Goal: Transaction & Acquisition: Purchase product/service

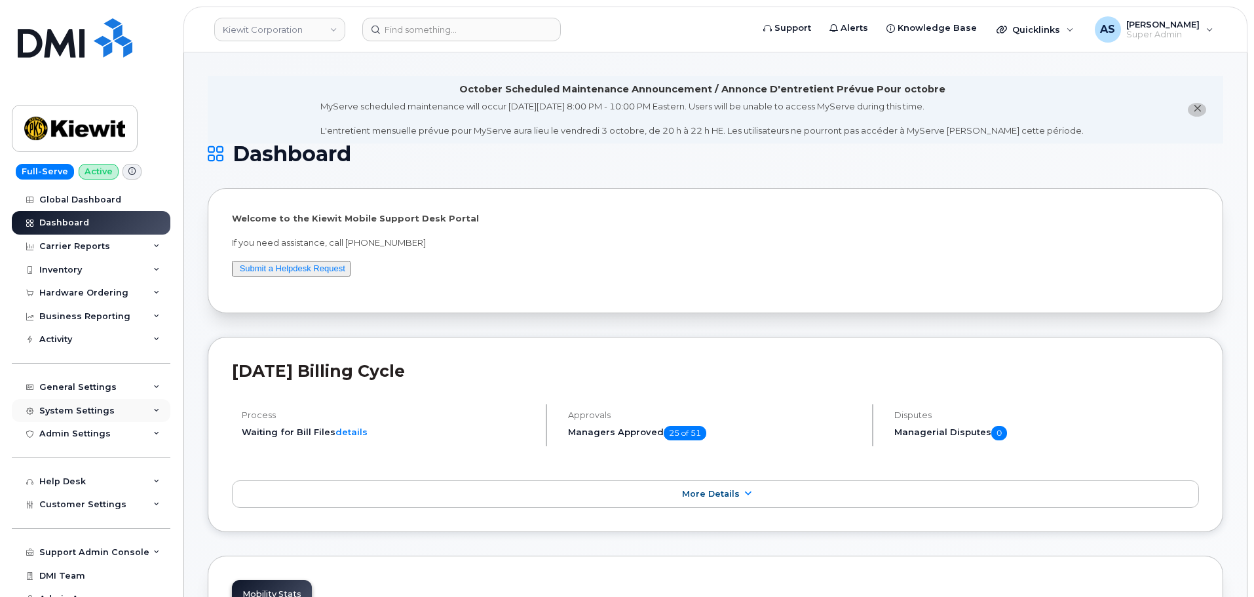
click at [115, 411] on div "System Settings" at bounding box center [91, 411] width 159 height 24
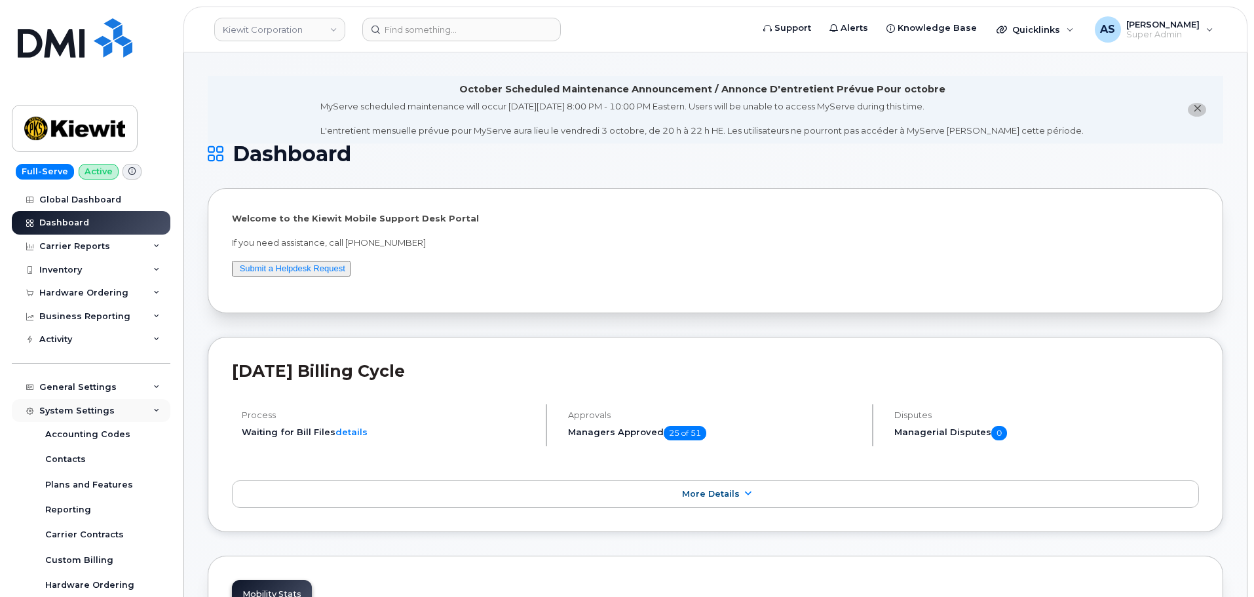
click at [115, 411] on div "System Settings" at bounding box center [91, 411] width 159 height 24
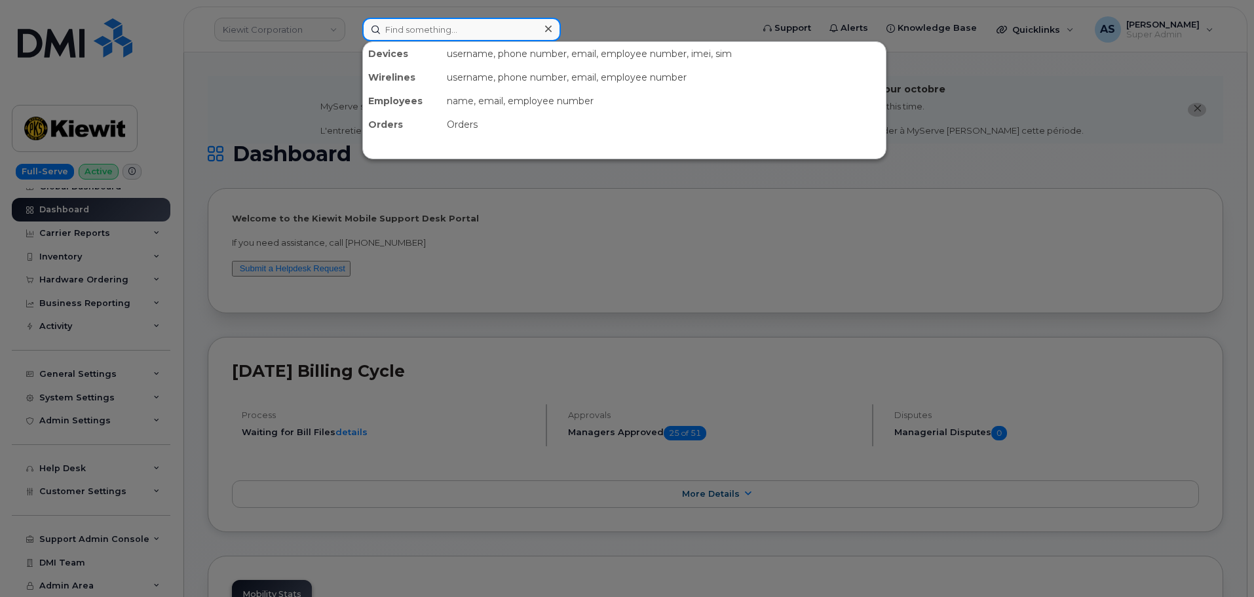
click at [432, 35] on input at bounding box center [461, 30] width 199 height 24
paste input "355185493765861"
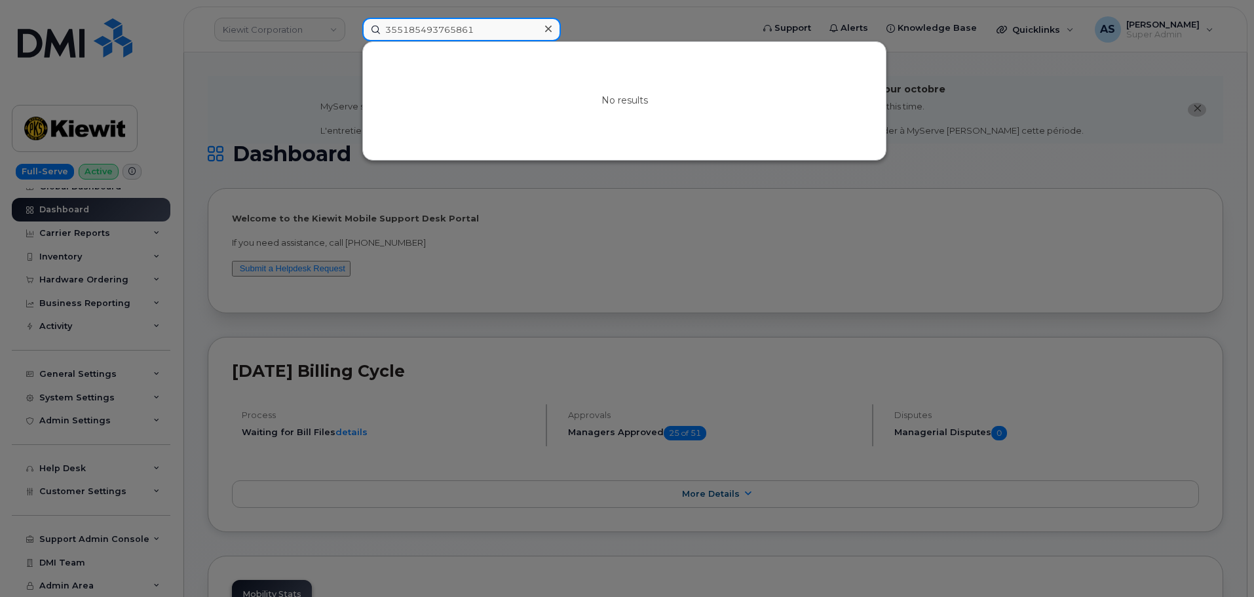
drag, startPoint x: 512, startPoint y: 31, endPoint x: 78, endPoint y: 53, distance: 434.4
click at [352, 41] on div "355185493765861 No results" at bounding box center [553, 30] width 402 height 24
paste input "[TECHNICAL_ID]"
type input "[TECHNICAL_ID]"
click at [549, 24] on icon at bounding box center [548, 29] width 7 height 10
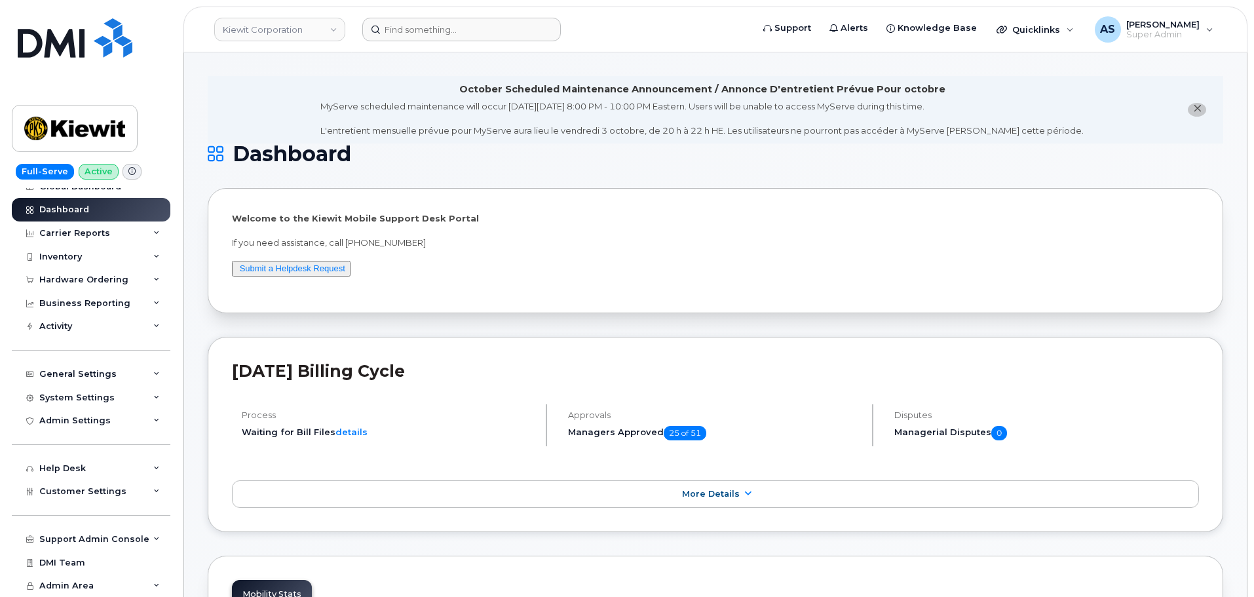
click at [1203, 109] on button "close notification" at bounding box center [1197, 110] width 18 height 14
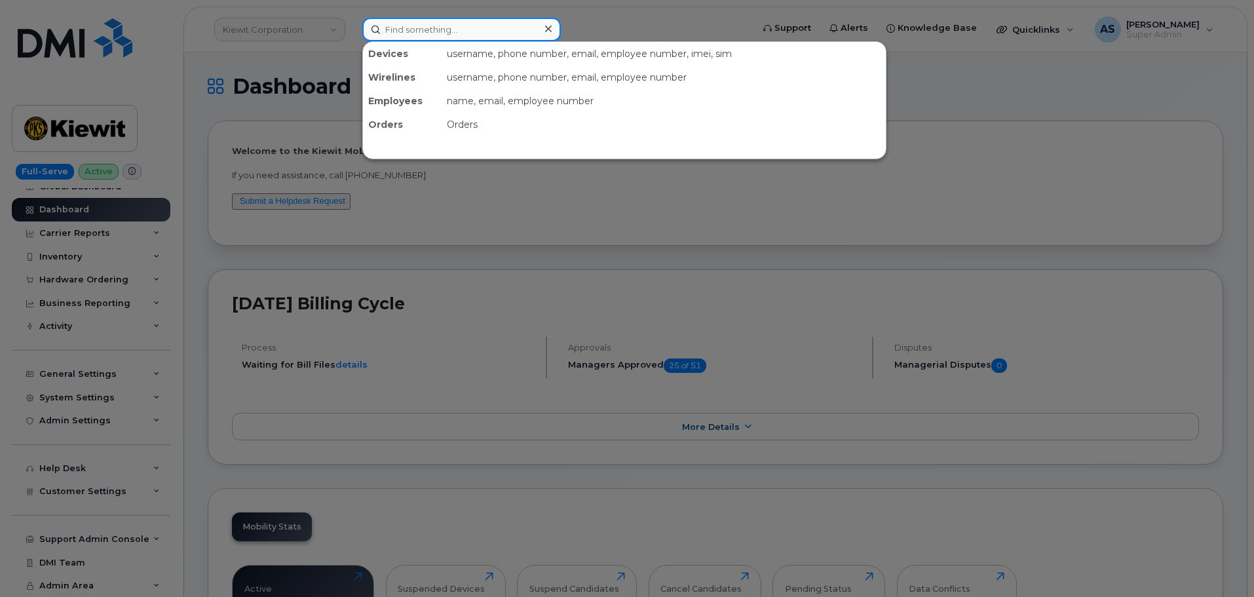
click at [440, 26] on input at bounding box center [461, 30] width 199 height 24
paste input "6163021836"
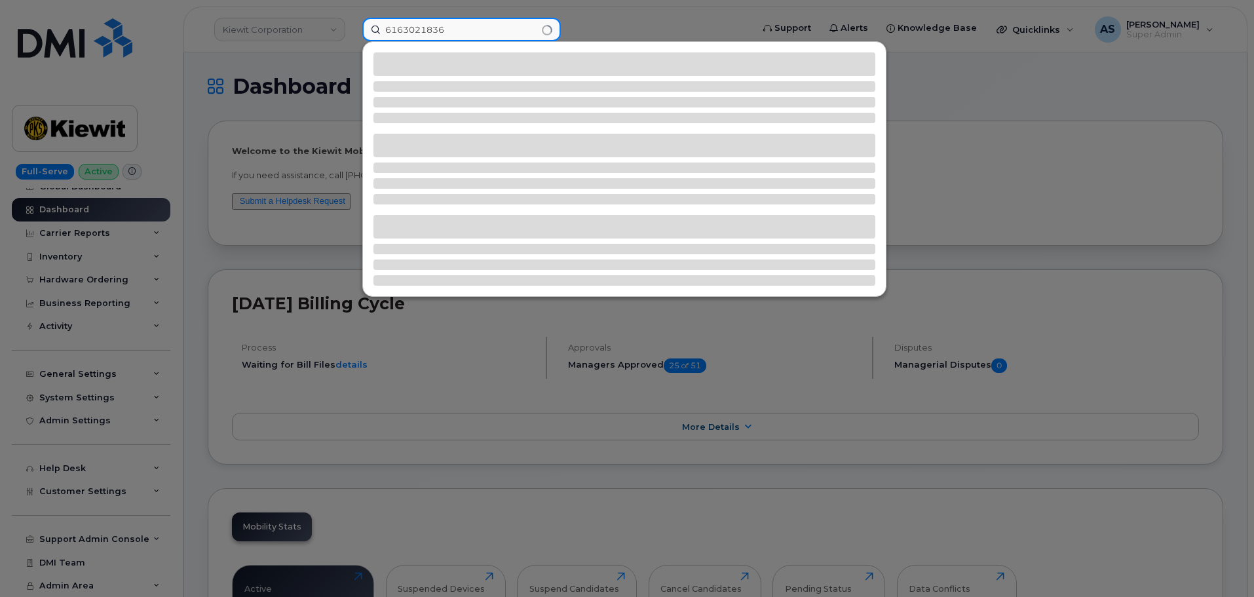
type input "6163021836"
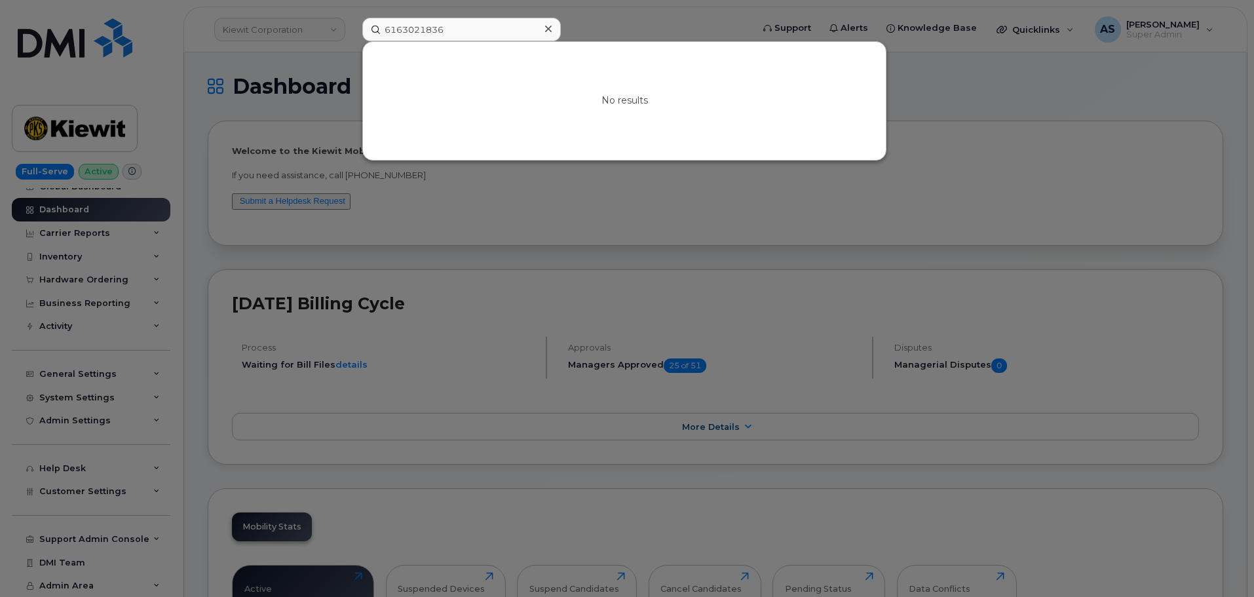
drag, startPoint x: 1010, startPoint y: 89, endPoint x: 1000, endPoint y: 94, distance: 11.4
click at [1000, 94] on div at bounding box center [627, 298] width 1254 height 597
drag, startPoint x: 452, startPoint y: 33, endPoint x: 227, endPoint y: 46, distance: 225.2
click at [352, 41] on div "6163021836 No results" at bounding box center [553, 30] width 402 height 24
drag, startPoint x: 990, startPoint y: 137, endPoint x: 1007, endPoint y: 205, distance: 70.4
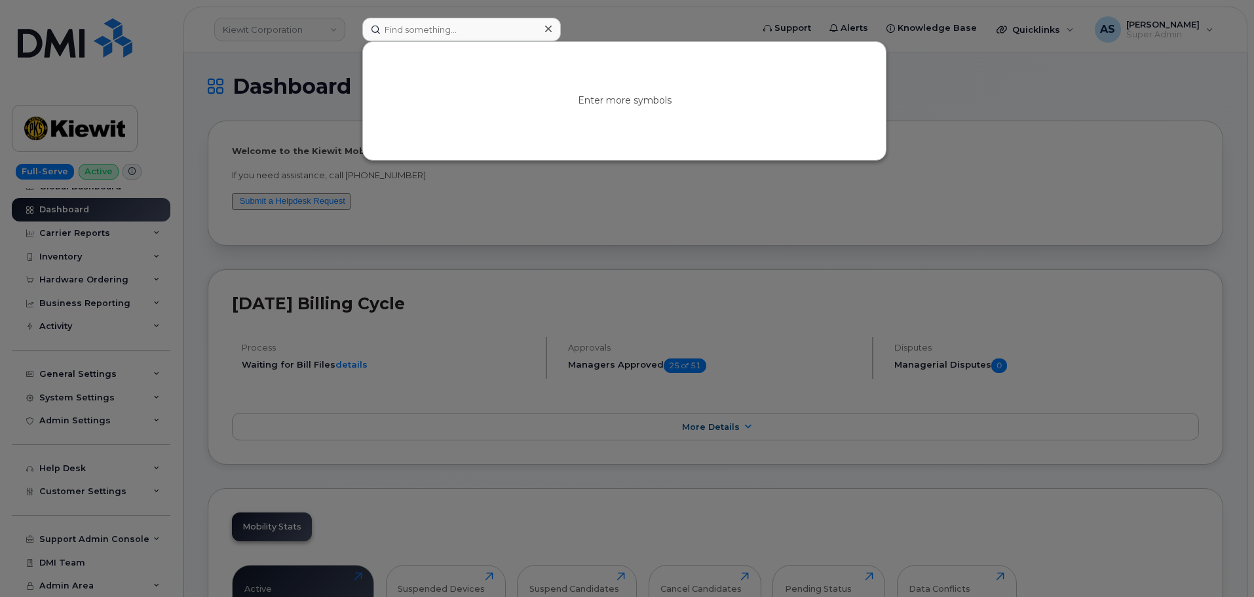
click at [1009, 201] on div at bounding box center [627, 298] width 1254 height 597
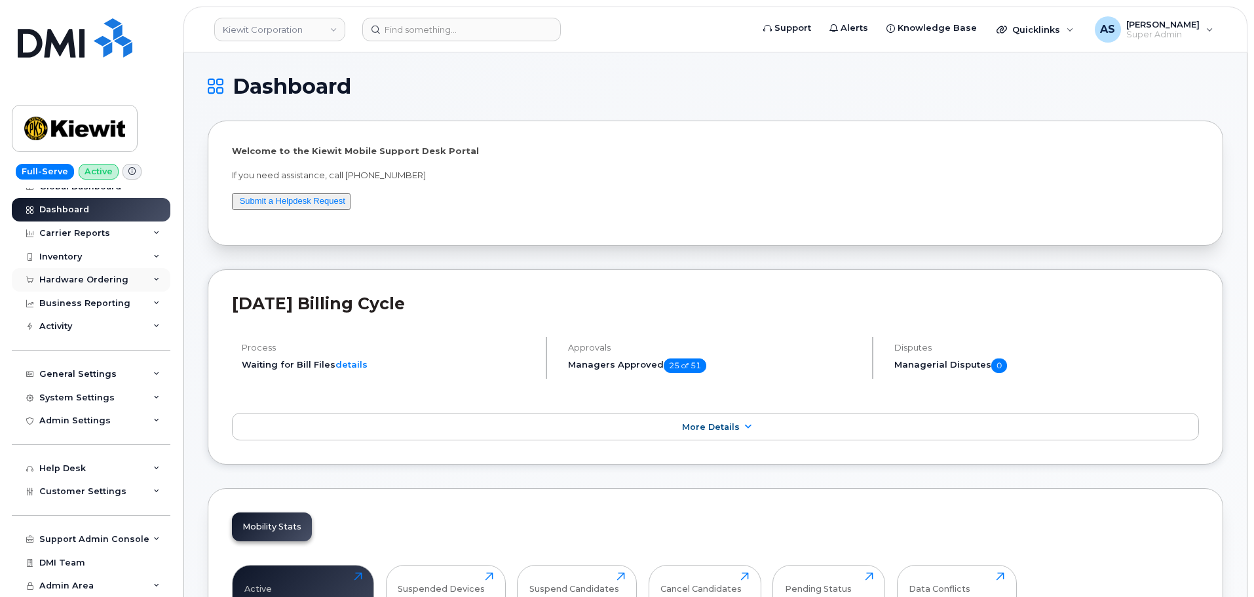
click at [96, 277] on div "Hardware Ordering" at bounding box center [83, 280] width 89 height 10
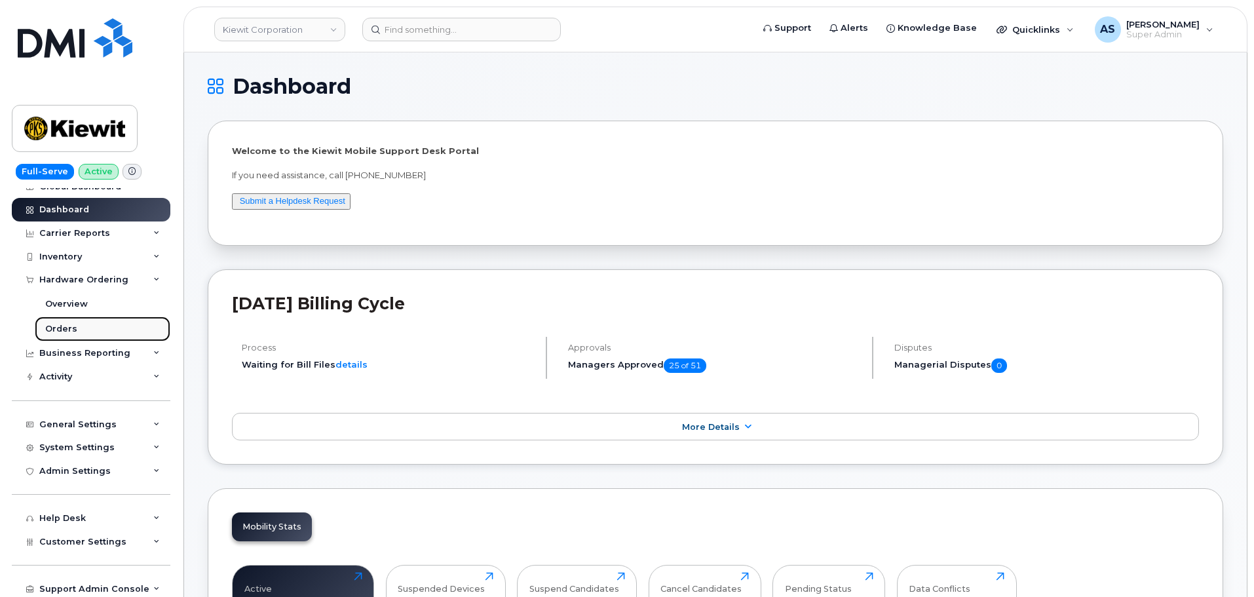
click at [96, 338] on link "Orders" at bounding box center [103, 329] width 136 height 25
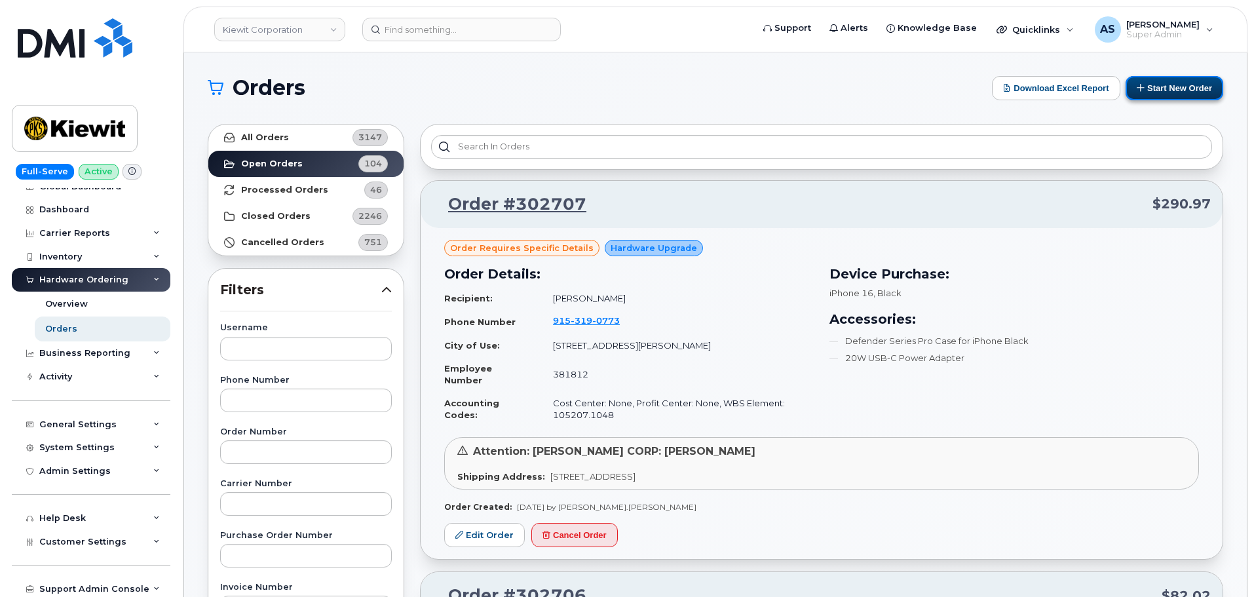
click at [1168, 88] on button "Start New Order" at bounding box center [1175, 88] width 98 height 24
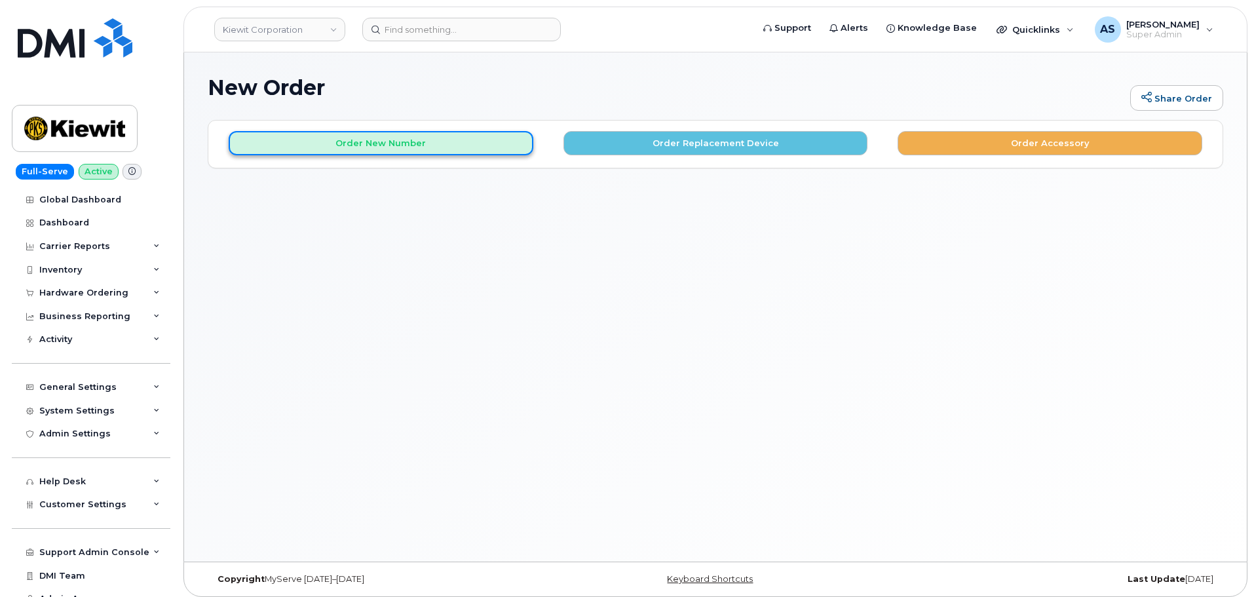
click at [433, 152] on button "Order New Number" at bounding box center [381, 143] width 305 height 24
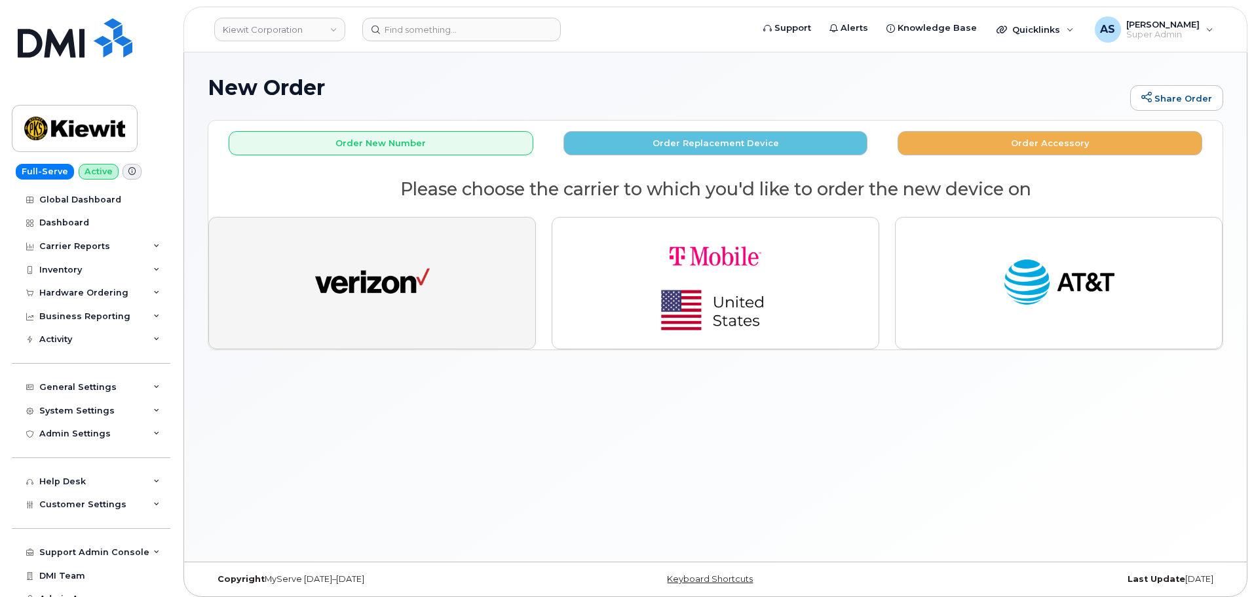
click at [424, 301] on img "button" at bounding box center [372, 283] width 115 height 59
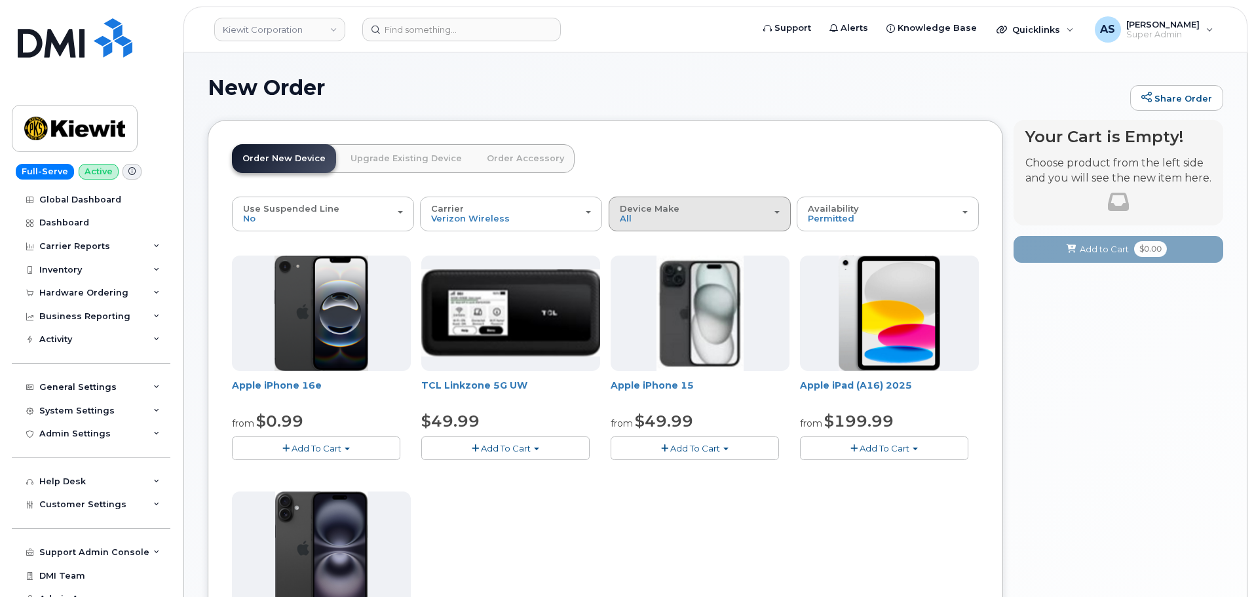
click at [683, 218] on div "Device Make All iPhone Modem Tablet" at bounding box center [700, 214] width 160 height 20
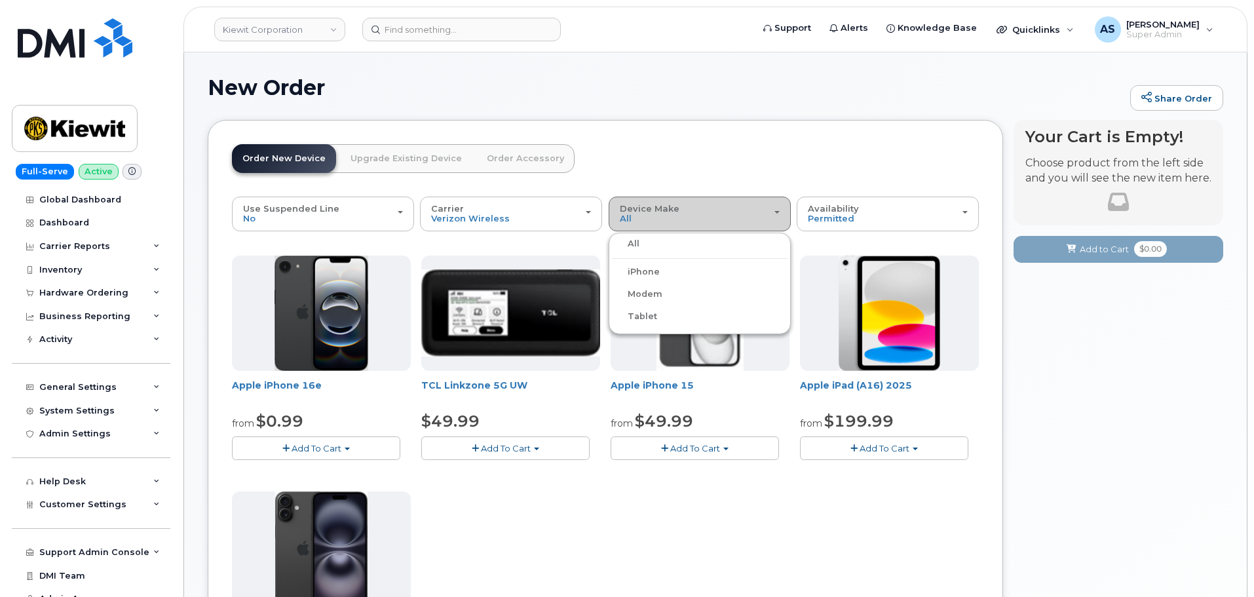
drag, startPoint x: 683, startPoint y: 217, endPoint x: 771, endPoint y: 206, distance: 87.9
click at [684, 217] on div "Device Make All iPhone Modem Tablet" at bounding box center [700, 214] width 160 height 20
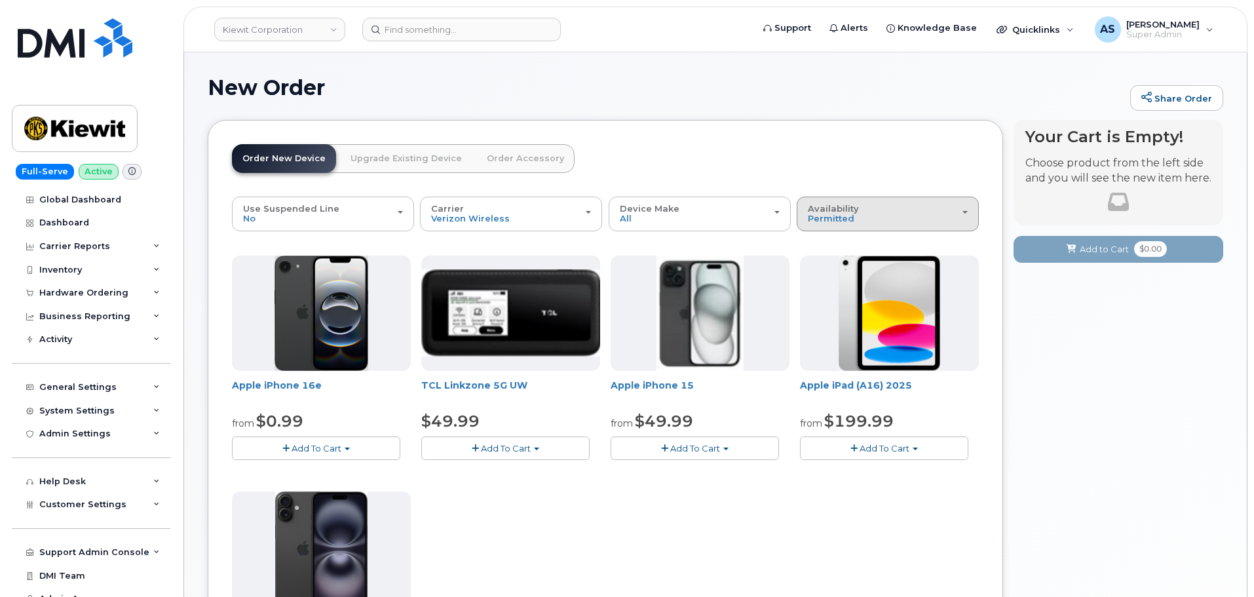
click at [819, 204] on span "Availability" at bounding box center [833, 208] width 51 height 10
click at [820, 267] on label "All" at bounding box center [814, 266] width 28 height 16
click at [0, 0] on input "All" at bounding box center [0, 0] width 0 height 0
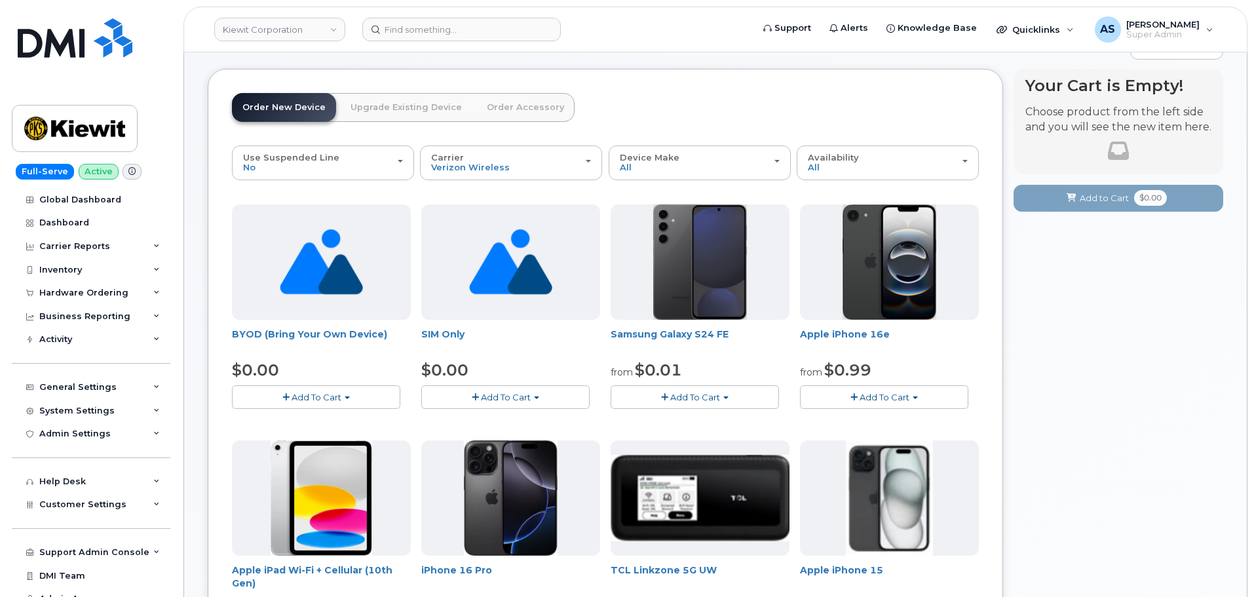
scroll to position [131, 0]
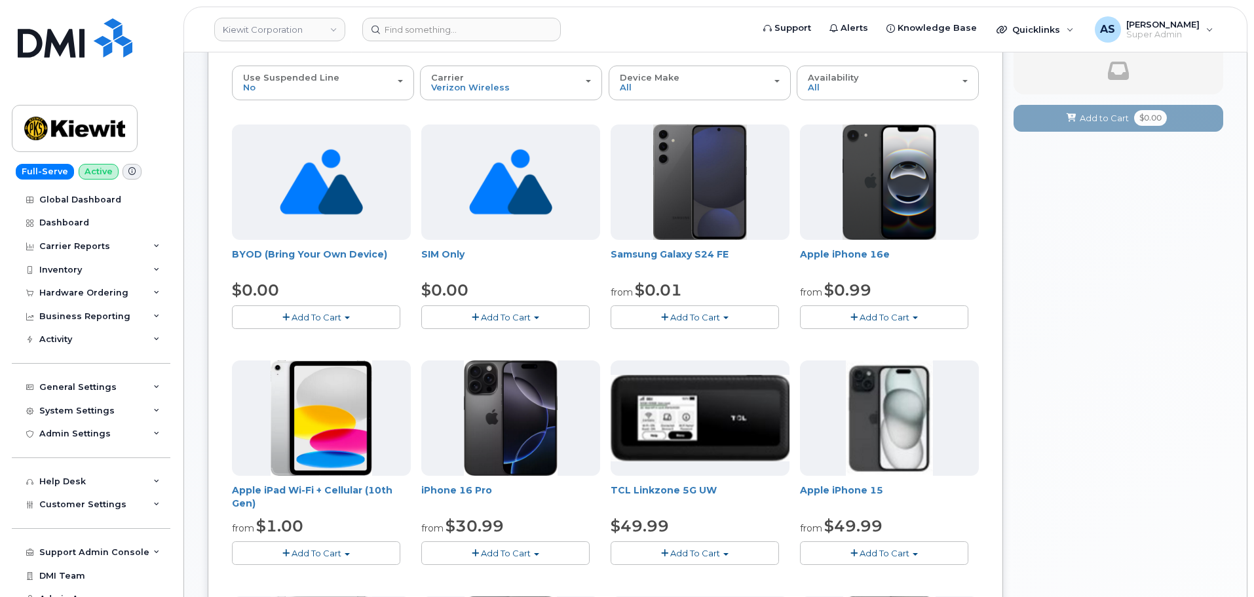
click at [324, 314] on span "Add To Cart" at bounding box center [317, 317] width 50 height 10
click at [315, 346] on link "$0.00 - Activation" at bounding box center [297, 342] width 125 height 16
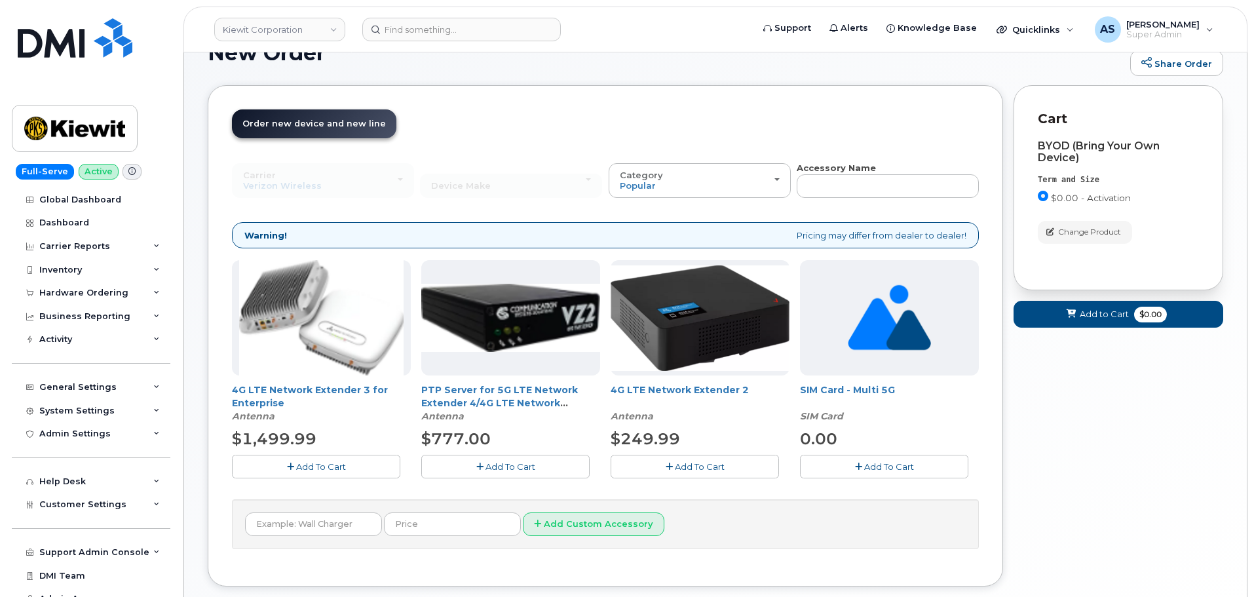
scroll to position [0, 0]
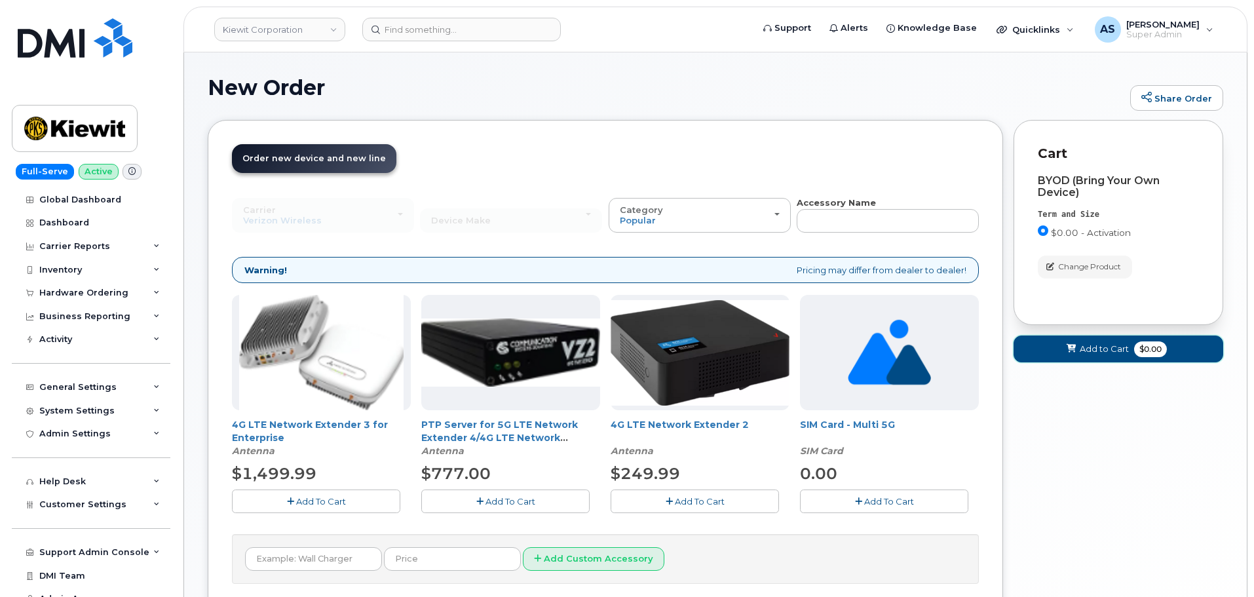
click at [1098, 359] on button "Add to Cart $0.00" at bounding box center [1119, 349] width 210 height 27
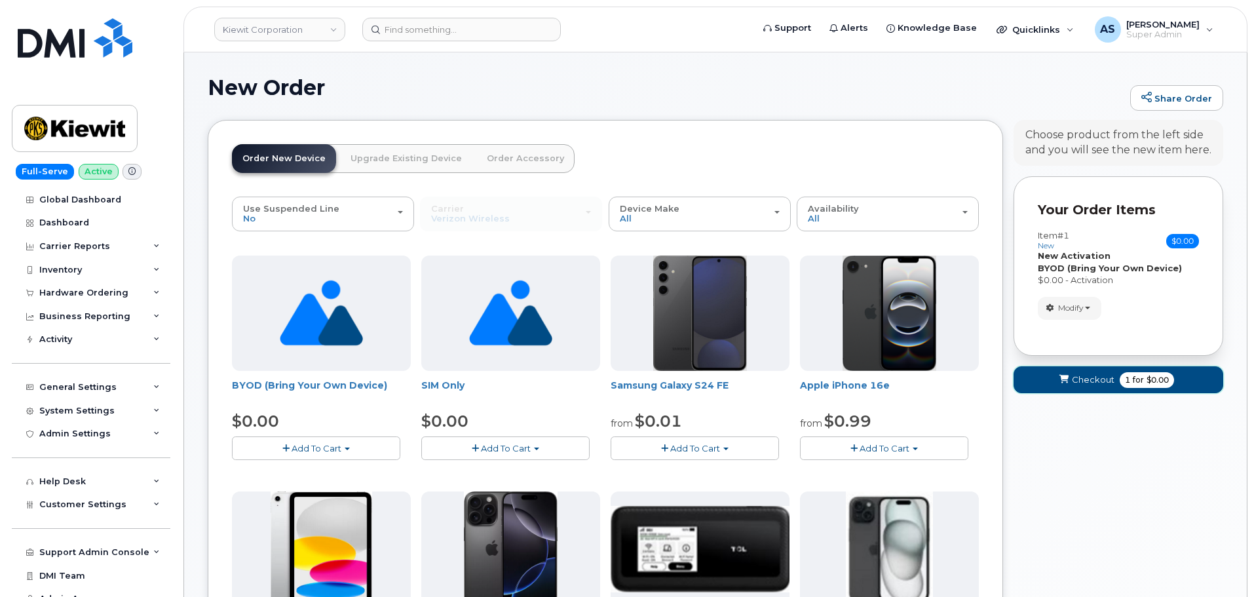
click at [1053, 383] on button "Checkout 1 for $0.00" at bounding box center [1119, 379] width 210 height 27
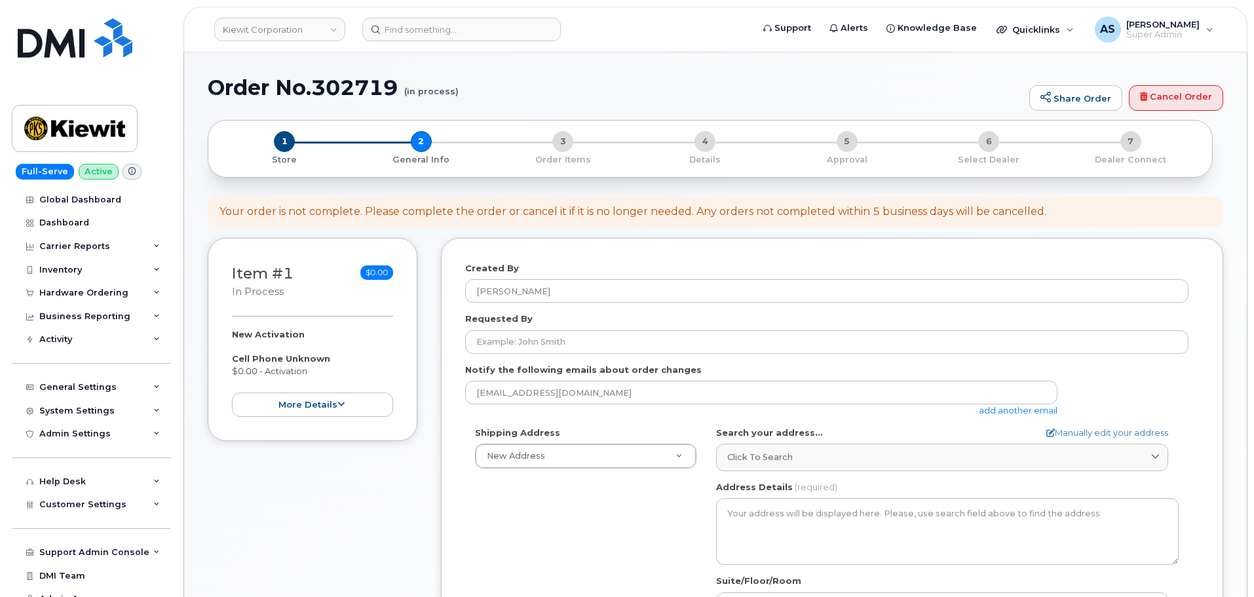
select select
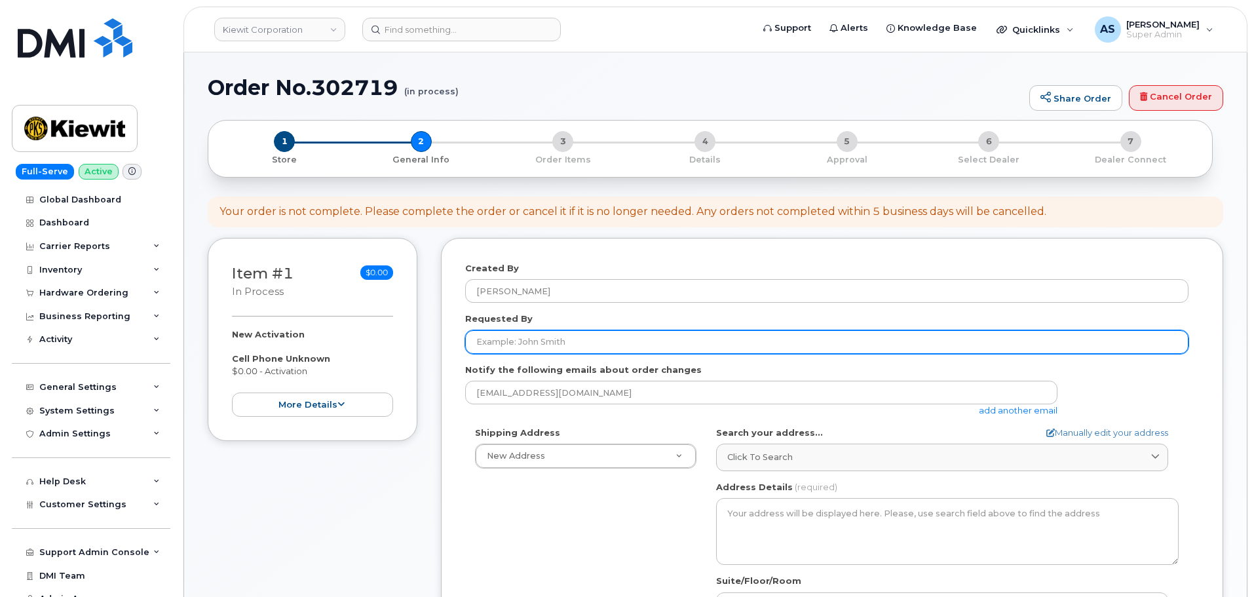
click at [604, 337] on input "Requested By" at bounding box center [826, 342] width 723 height 24
paste input "Sofia Foglio"
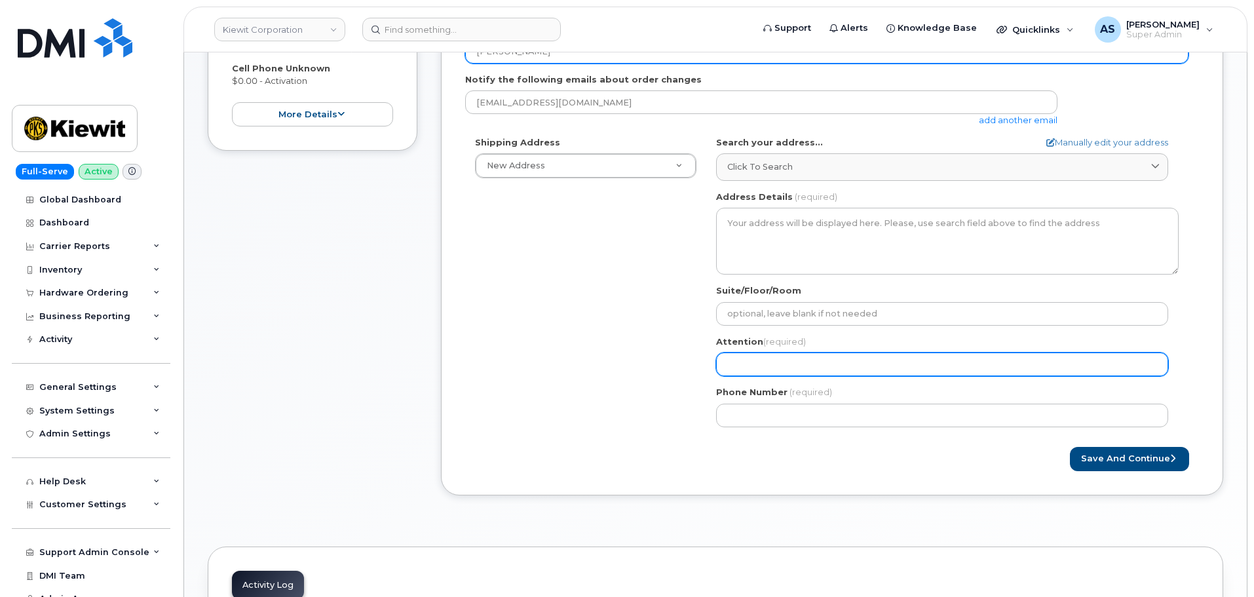
scroll to position [328, 0]
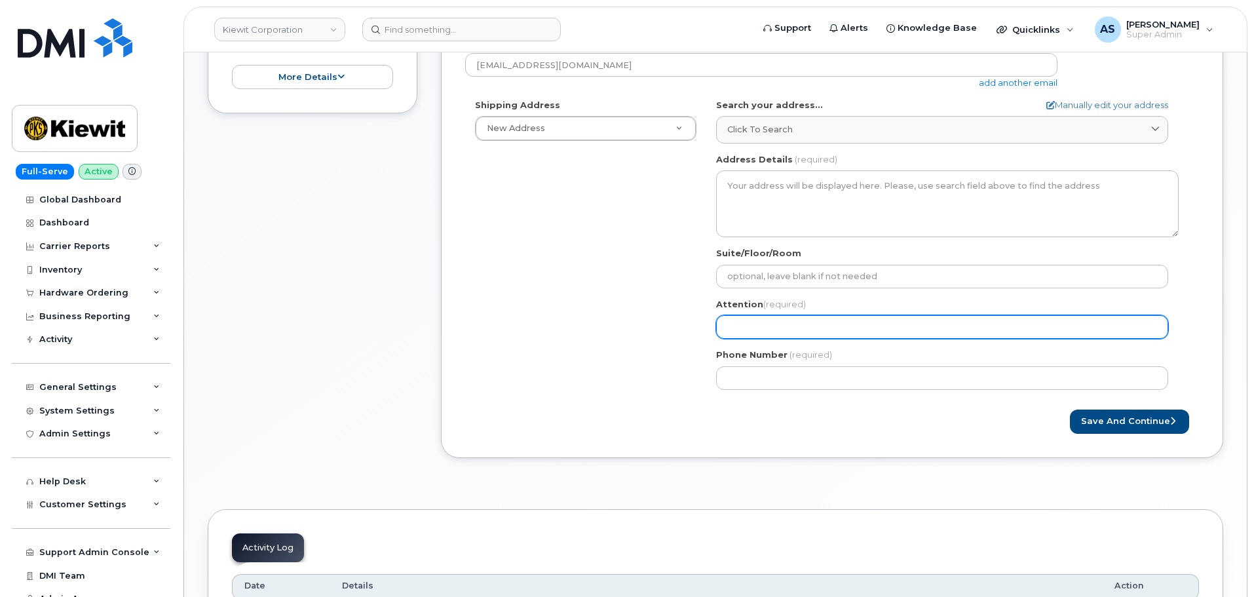
type input "Sofia Foglio"
click at [765, 326] on input "Attention (required)" at bounding box center [942, 327] width 452 height 24
paste input "Sofia Foglio"
select select
type input "Sofia Foglio"
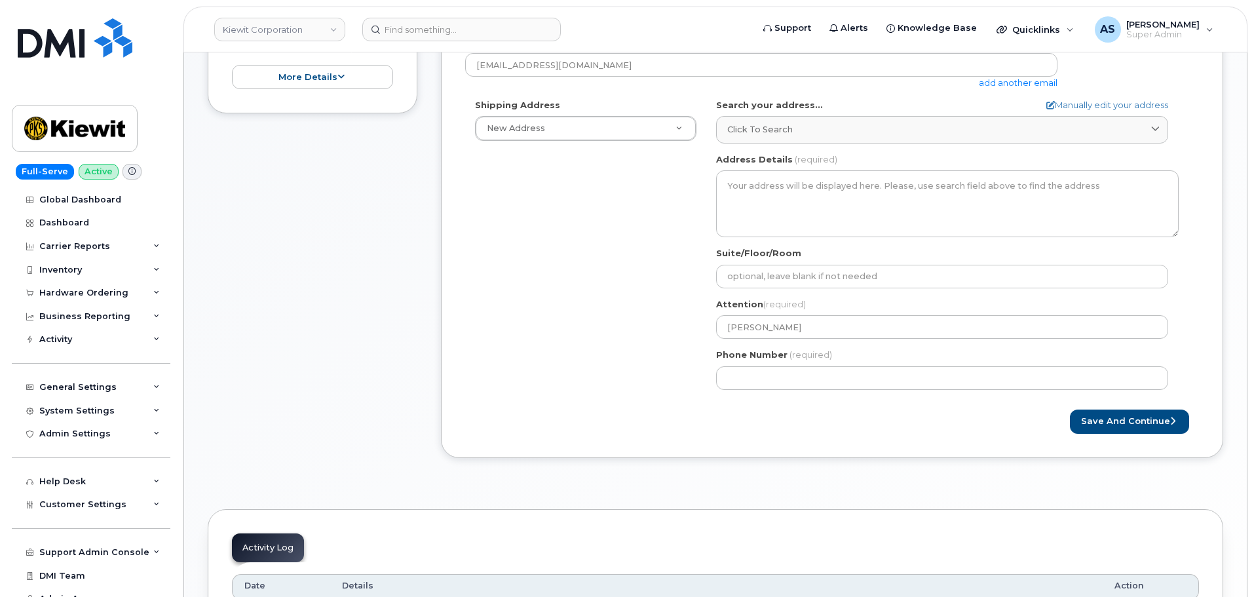
drag, startPoint x: 621, startPoint y: 429, endPoint x: 638, endPoint y: 410, distance: 25.0
click at [616, 422] on div "Save and Continue" at bounding box center [832, 422] width 734 height 24
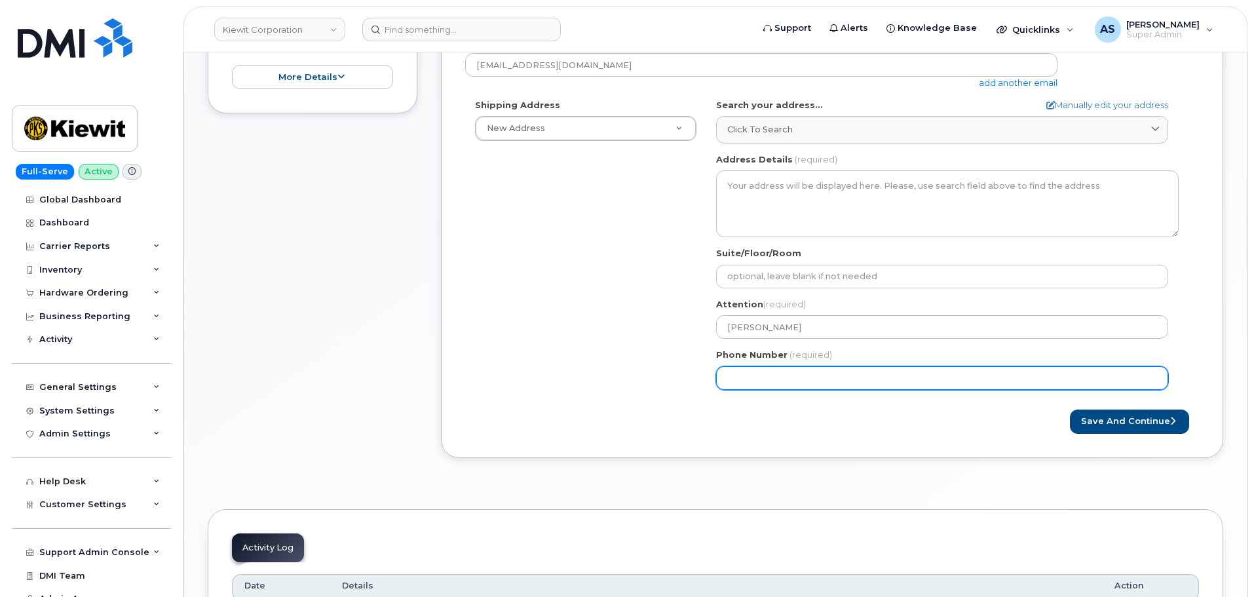
click at [763, 380] on input "Phone Number" at bounding box center [942, 378] width 452 height 24
paste input "5034871608"
select select
type input "5034871608"
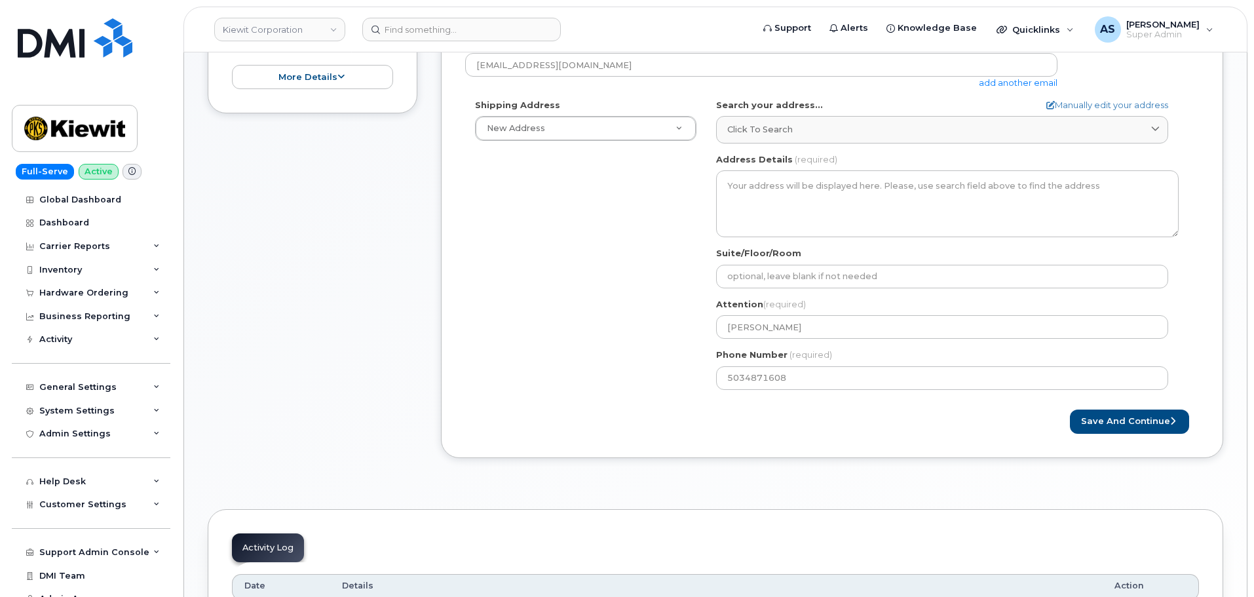
click at [599, 340] on div "Shipping Address New Address New Address 2306 Foreman Rd 118 Caddo Dr 2306 fore…" at bounding box center [826, 249] width 723 height 301
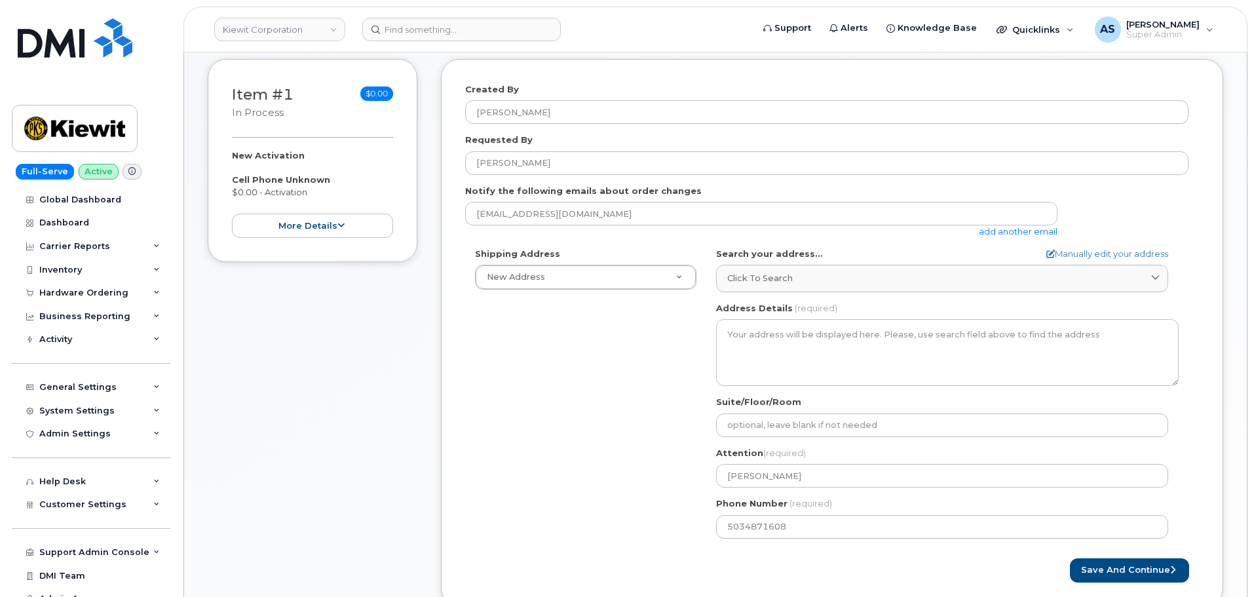
scroll to position [131, 0]
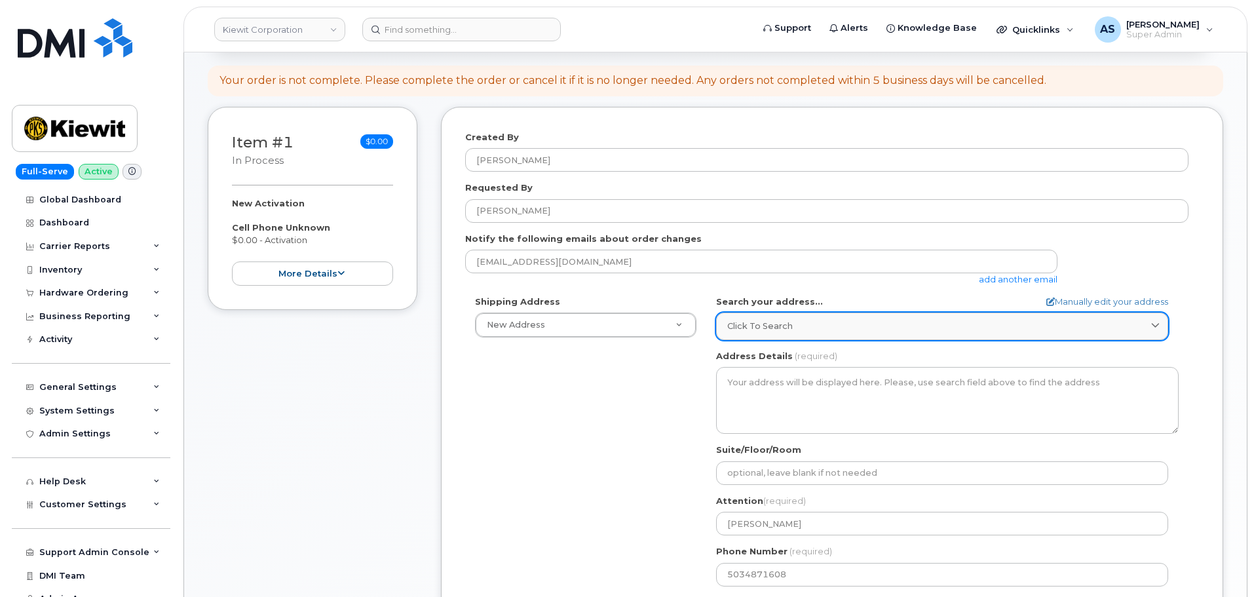
drag, startPoint x: 811, startPoint y: 315, endPoint x: 805, endPoint y: 319, distance: 7.0
click at [805, 319] on link "Click to search" at bounding box center [942, 326] width 452 height 27
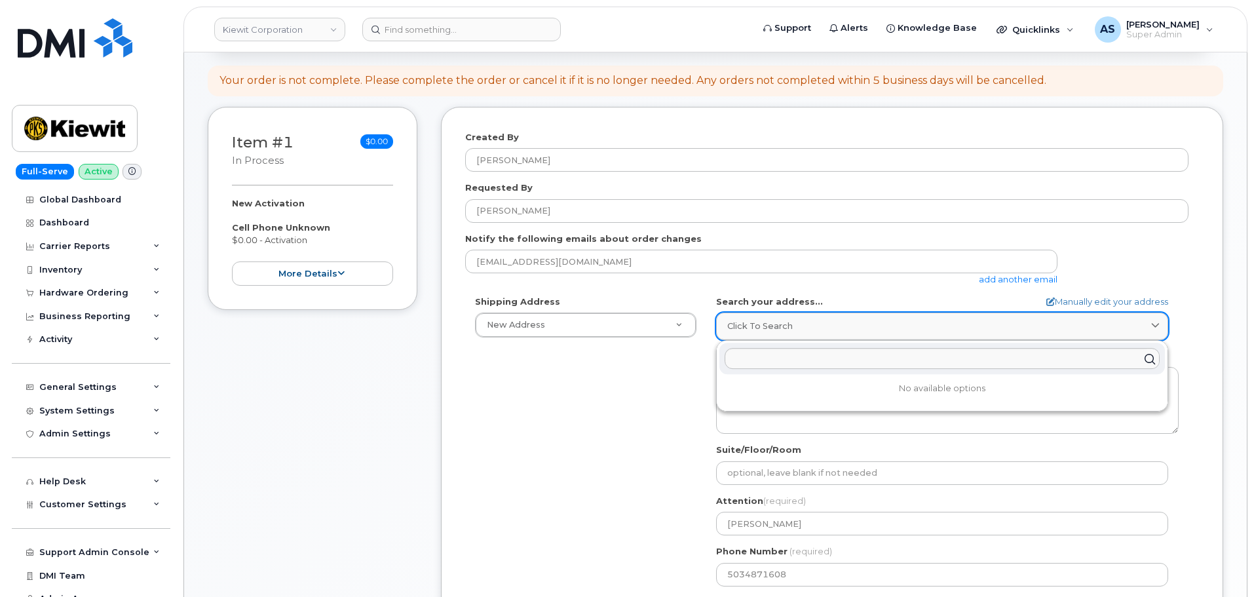
click at [805, 318] on link "Click to search" at bounding box center [942, 326] width 452 height 27
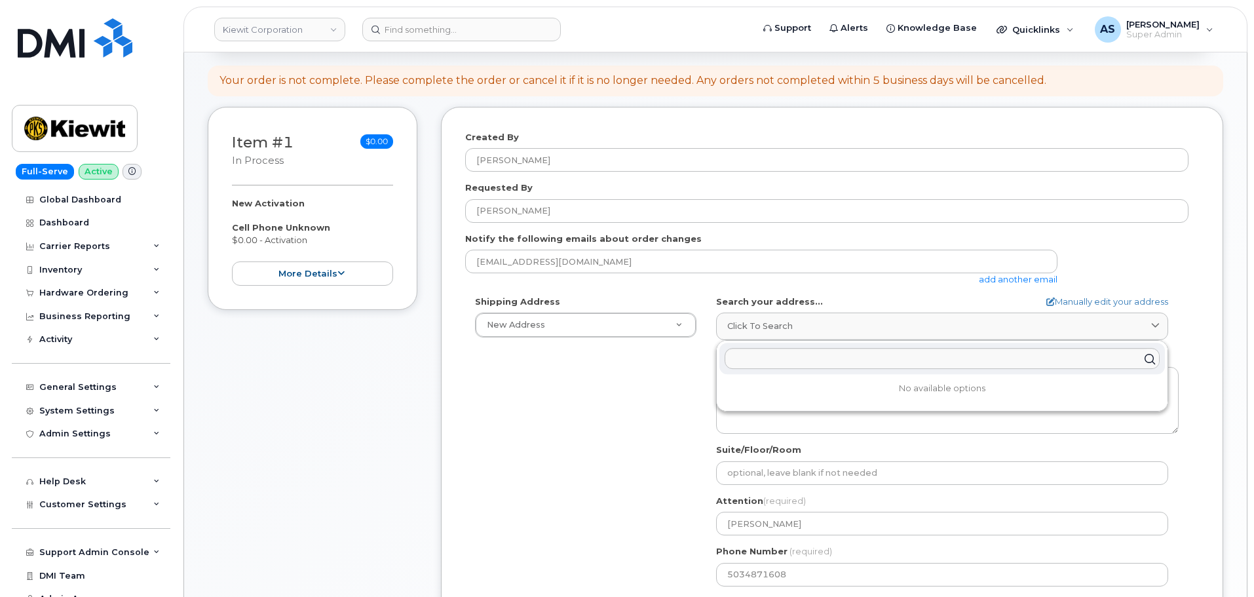
click at [545, 425] on div "Shipping Address New Address New Address 2306 Foreman Rd 118 Caddo Dr 2306 fore…" at bounding box center [826, 446] width 723 height 301
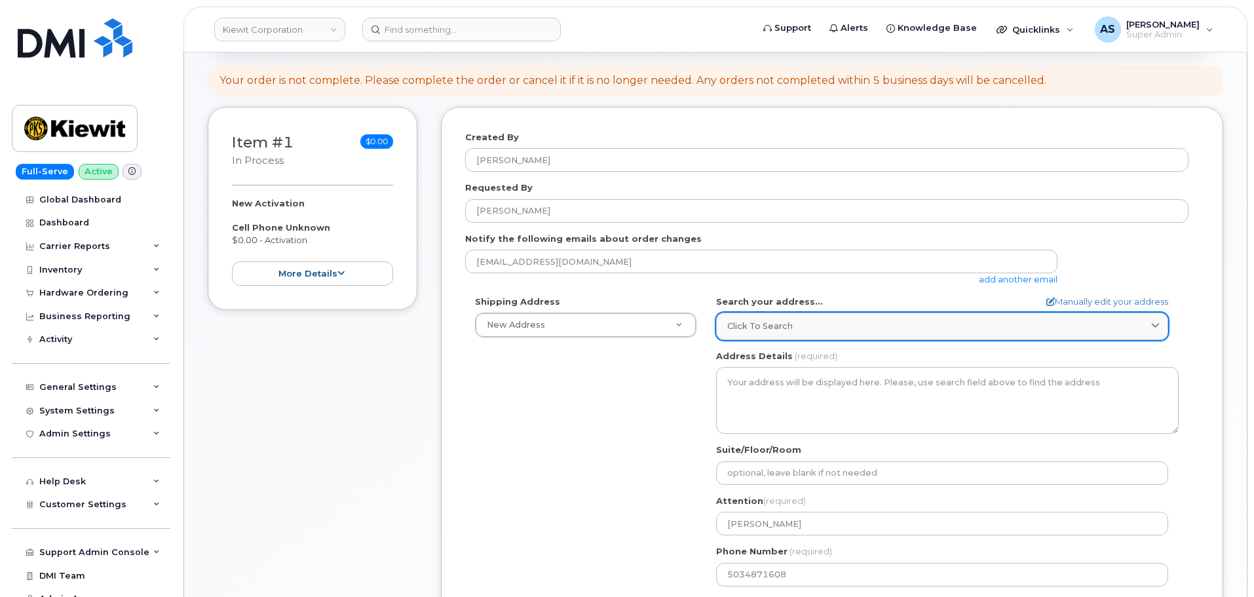
click at [780, 330] on span "Click to search" at bounding box center [760, 326] width 66 height 12
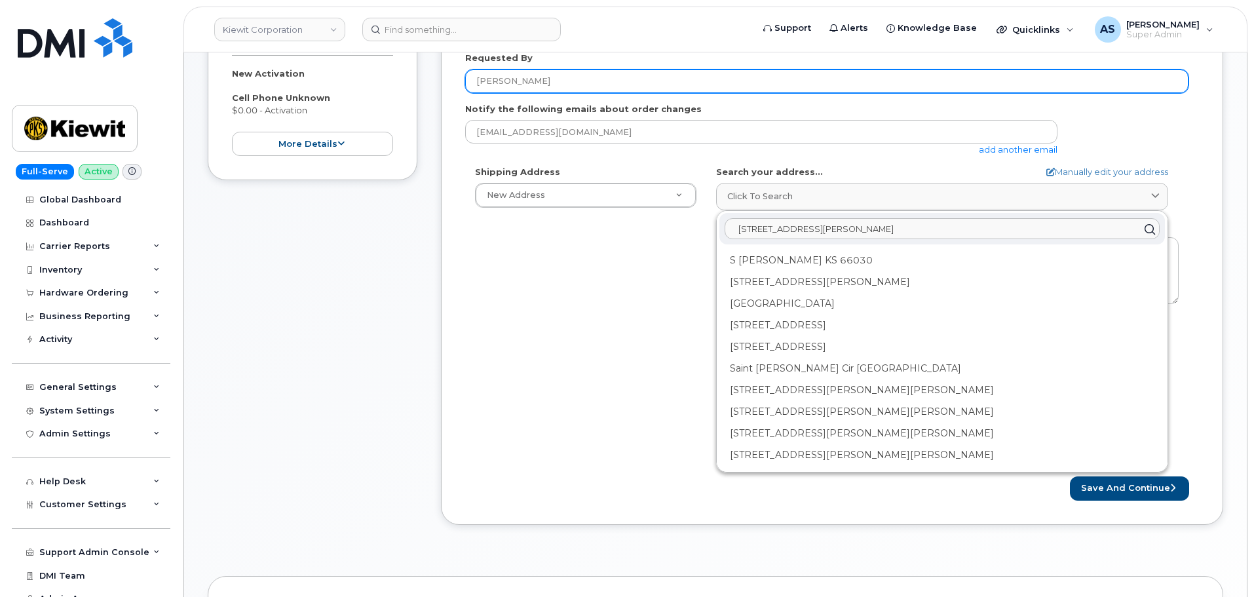
scroll to position [262, 0]
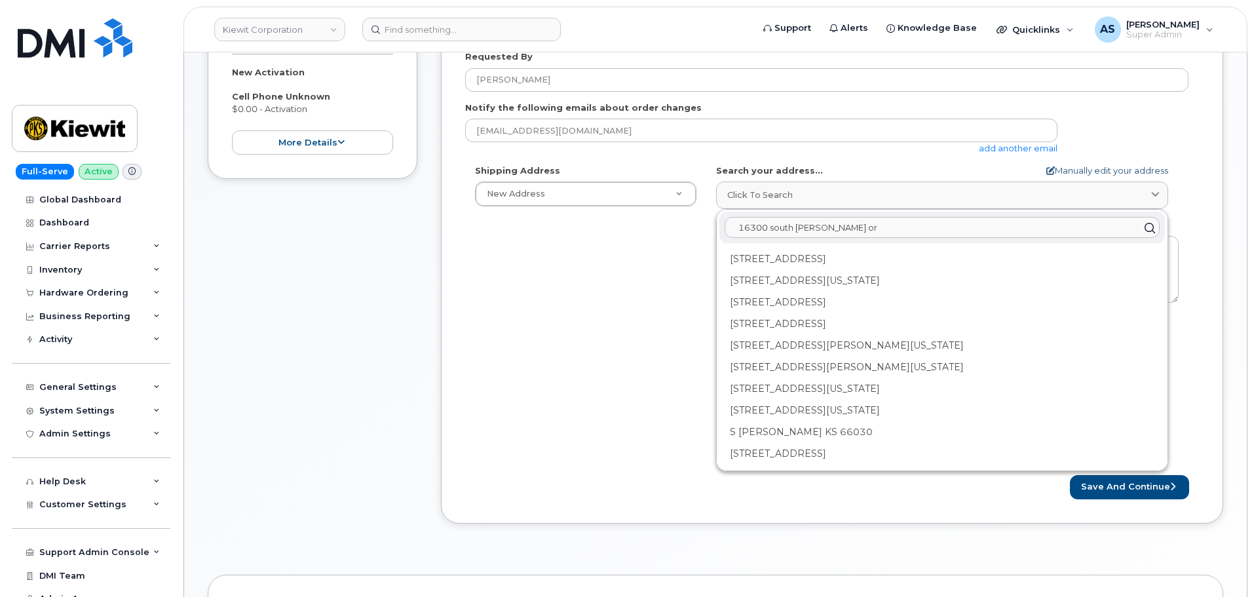
type input "16300 south agnes or"
click at [1050, 164] on link "Manually edit your address" at bounding box center [1108, 170] width 122 height 12
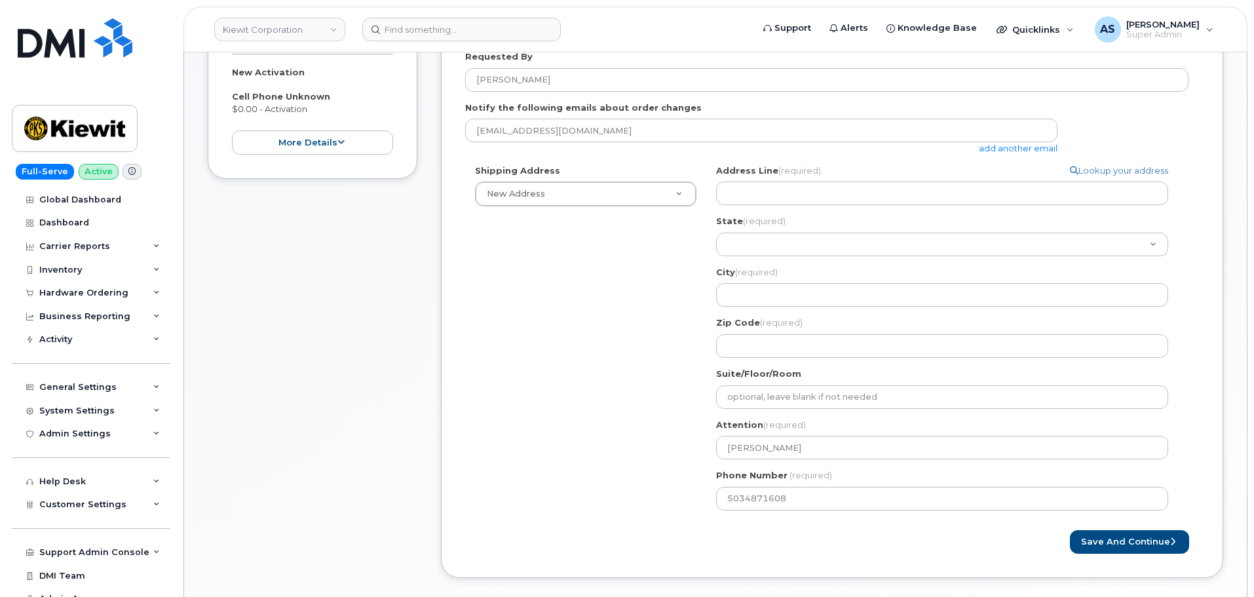
select select
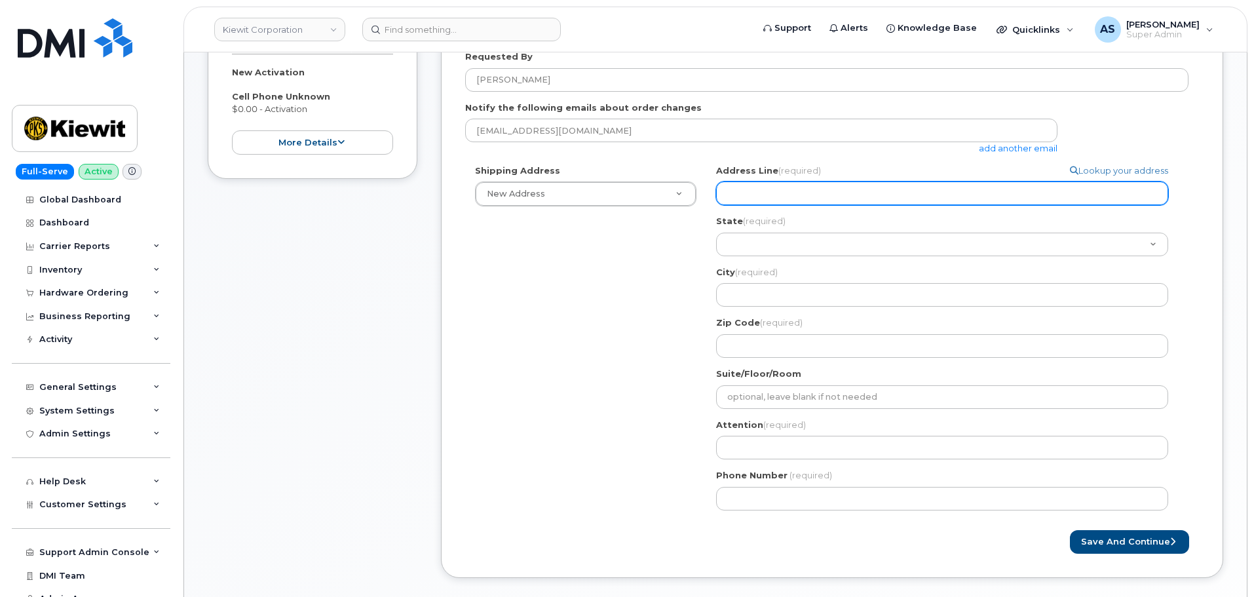
click at [750, 189] on input "Address Line (required)" at bounding box center [942, 194] width 452 height 24
select select
type input "1"
select select
type input "16"
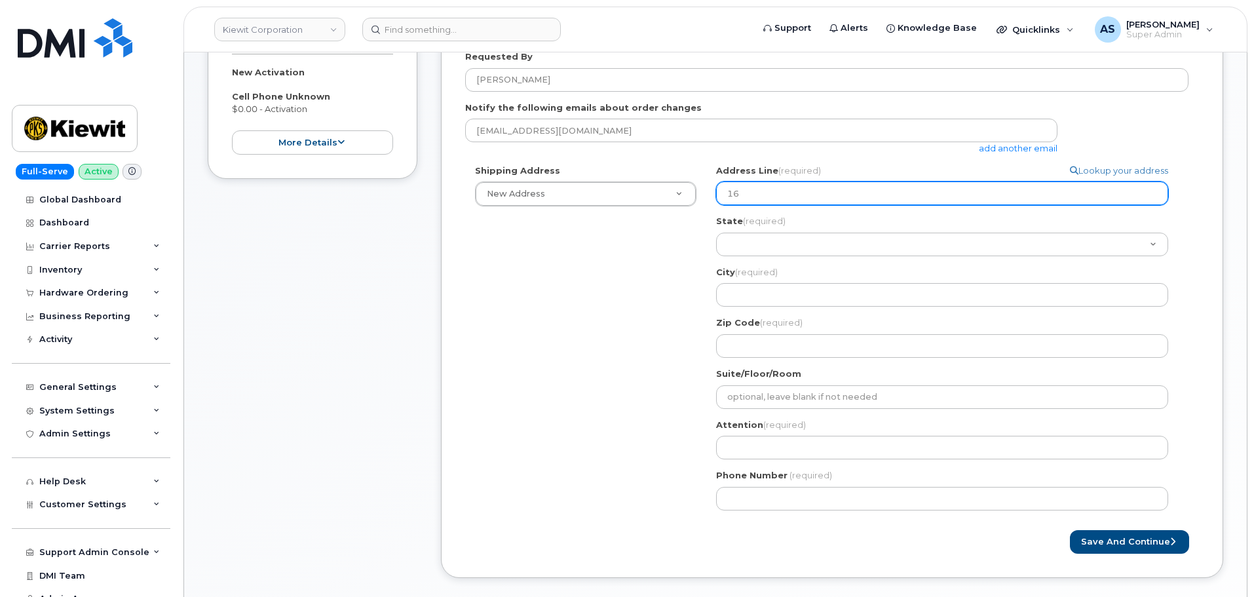
select select
type input "163"
select select
type input "1630"
select select
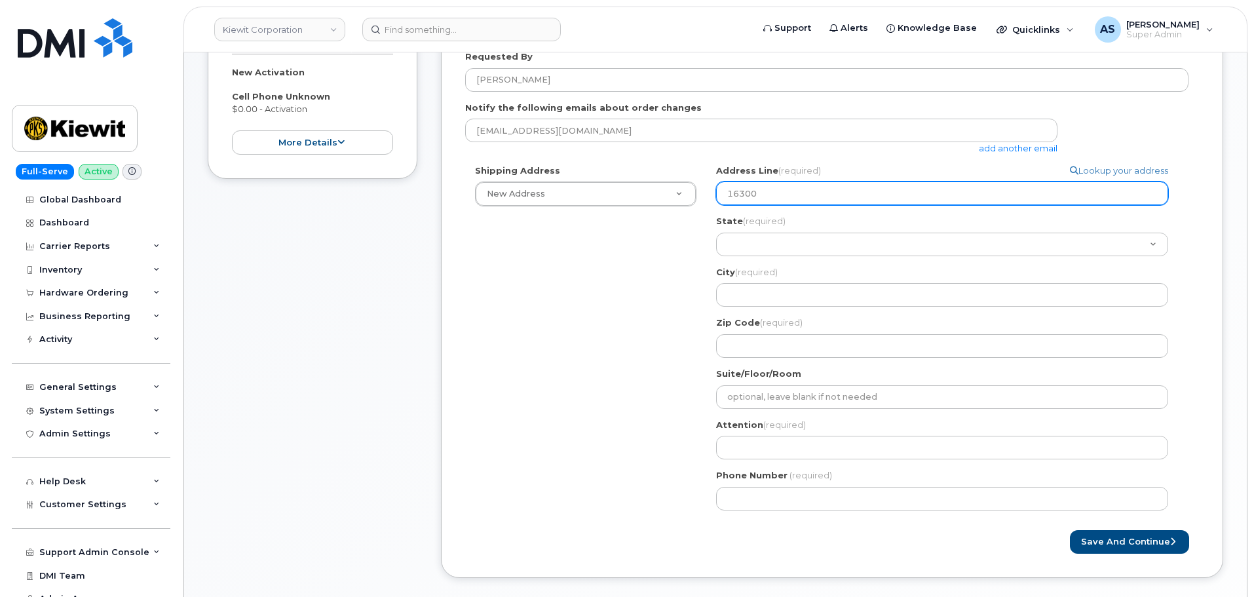
type input "16300"
select select
type input "16300 s"
select select
type input "16300 so"
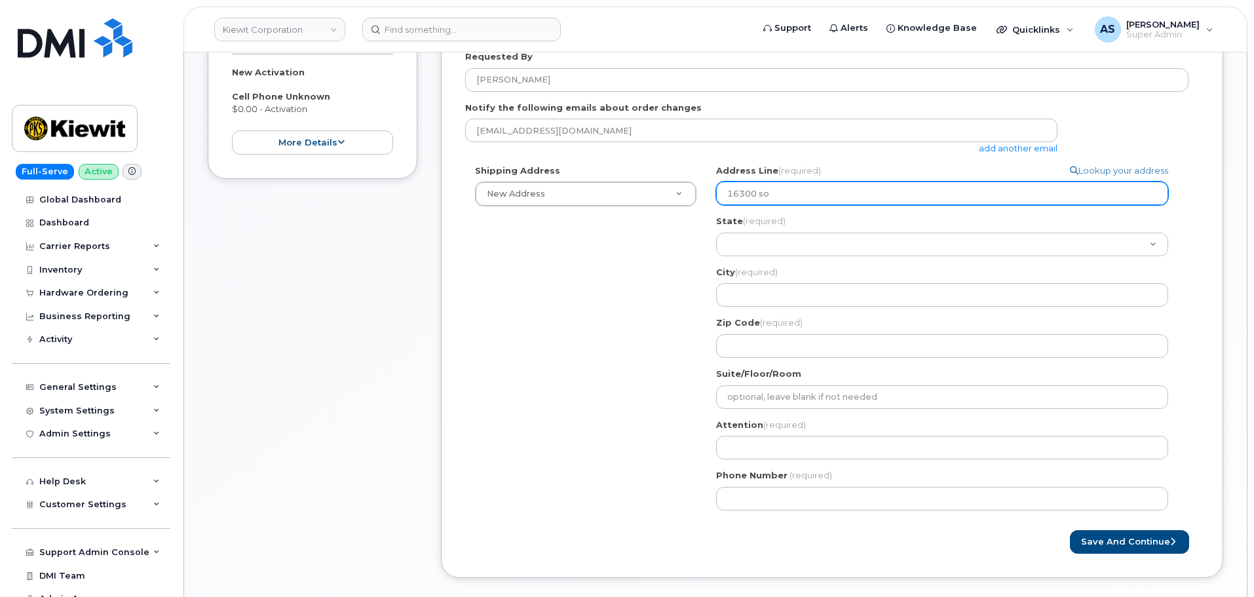
select select
type input "16300 sou"
select select
type input "16300 sout"
select select
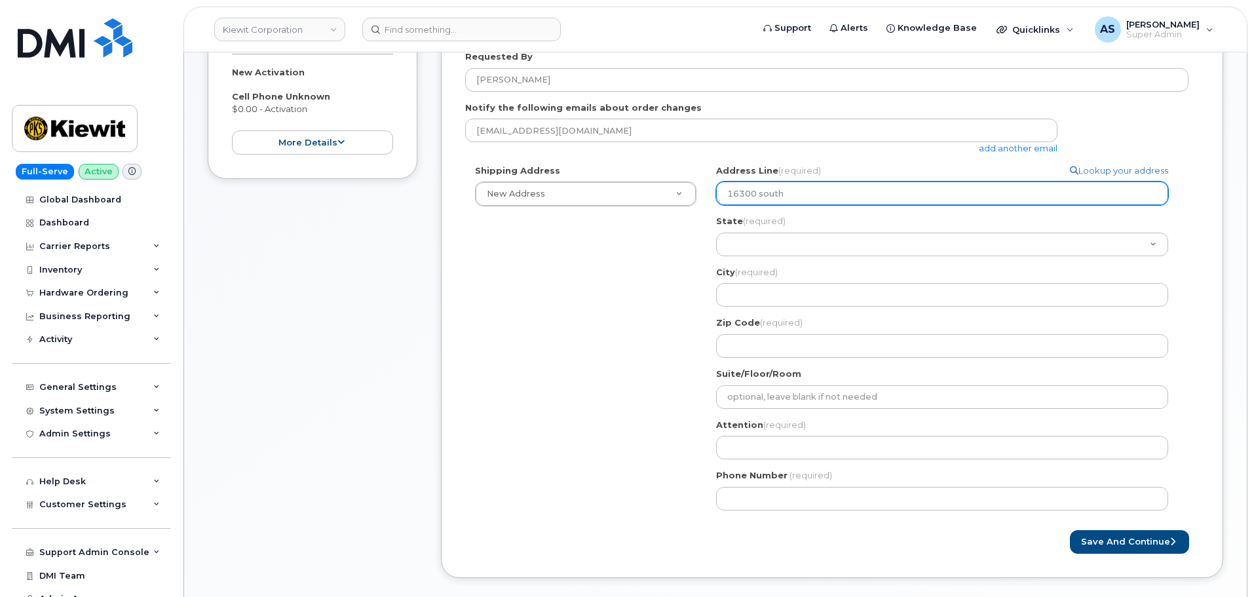
type input "16300 south"
select select
type input "16300 south a"
select select
type input "16300 south ag"
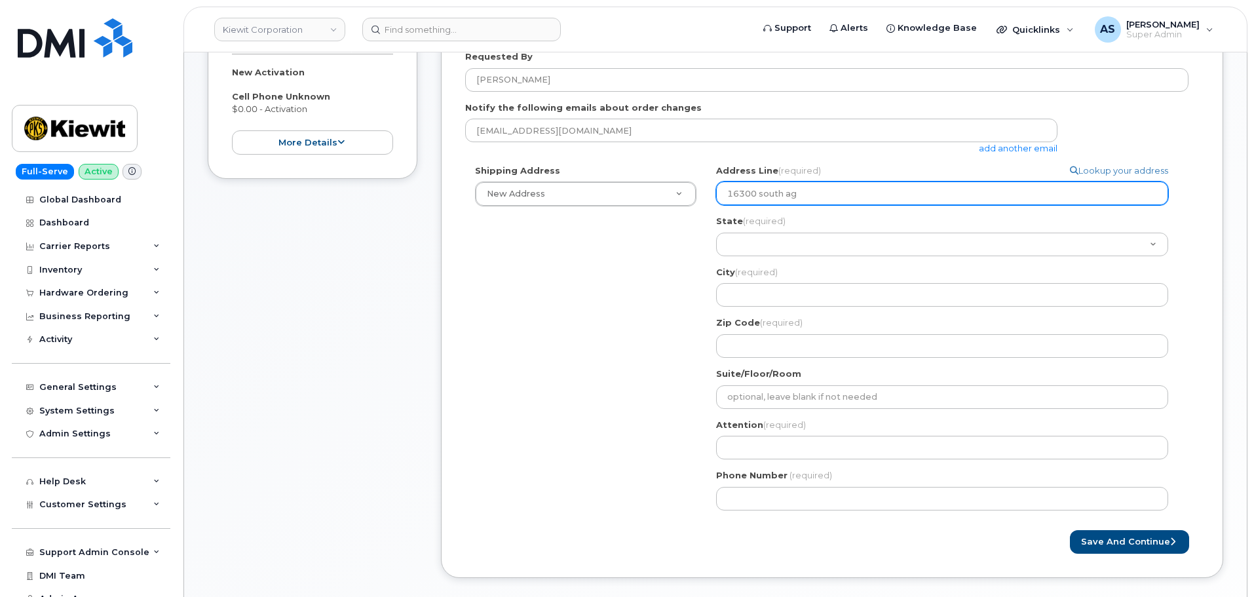
select select
type input "16300 south agn"
select select
type input "16300 south agne"
select select
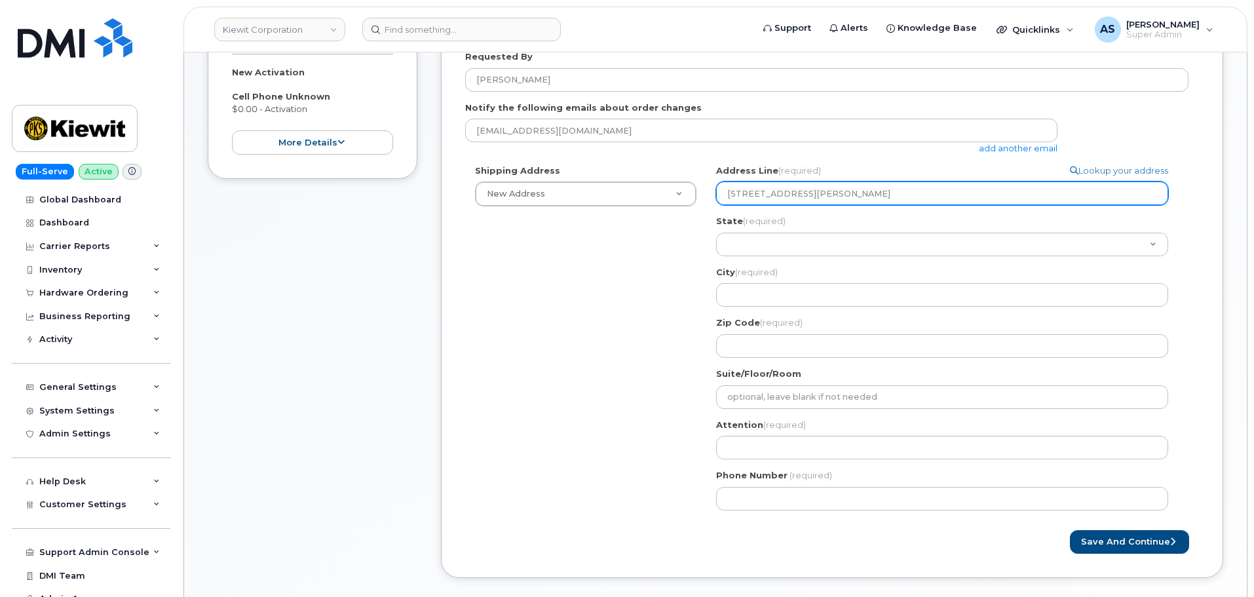
type input "16300 south agnes"
select select
type input "16300 south agnes r"
select select
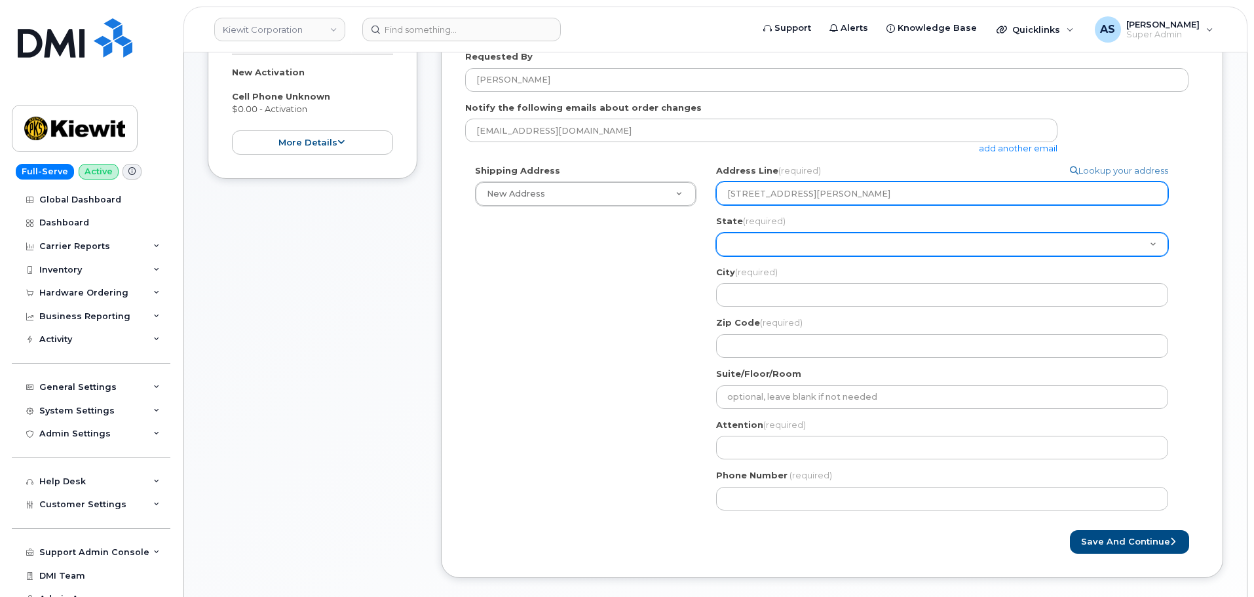
type input "16300 south agnes rd"
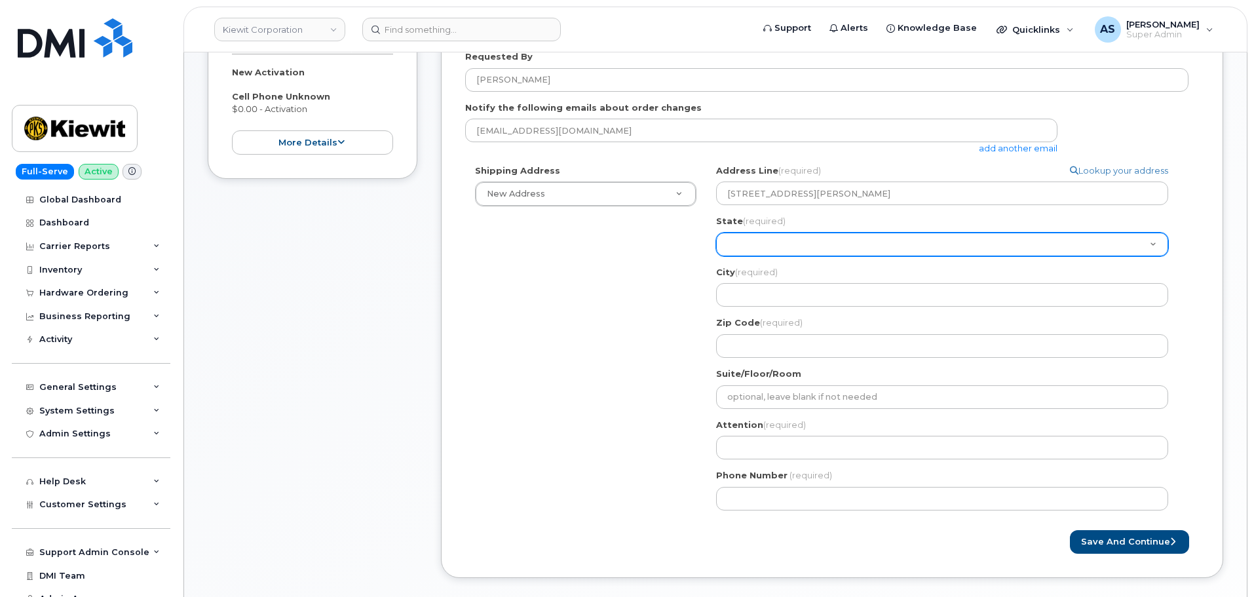
click at [789, 252] on select "Alabama Alaska American Samoa Arizona Arkansas California Colorado Connecticut …" at bounding box center [942, 245] width 452 height 24
select select "OR"
click at [716, 233] on select "Alabama Alaska American Samoa Arizona Arkansas California Colorado Connecticut …" at bounding box center [942, 245] width 452 height 24
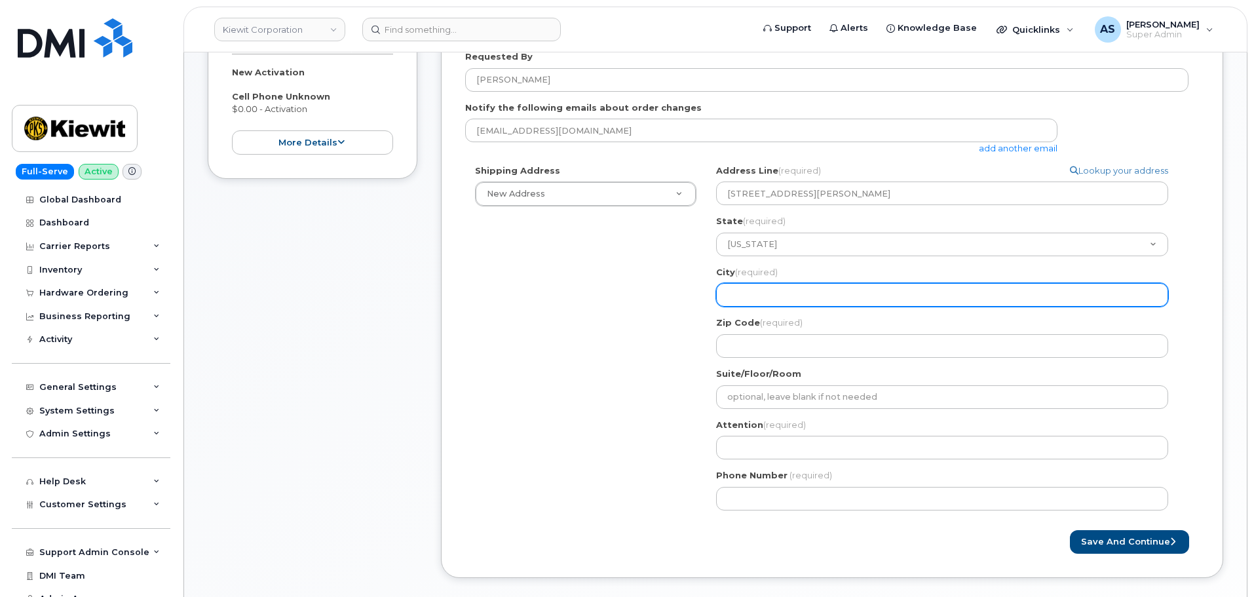
click at [795, 297] on input "City (required)" at bounding box center [942, 295] width 452 height 24
select select
type input "O"
select select
type input "Or"
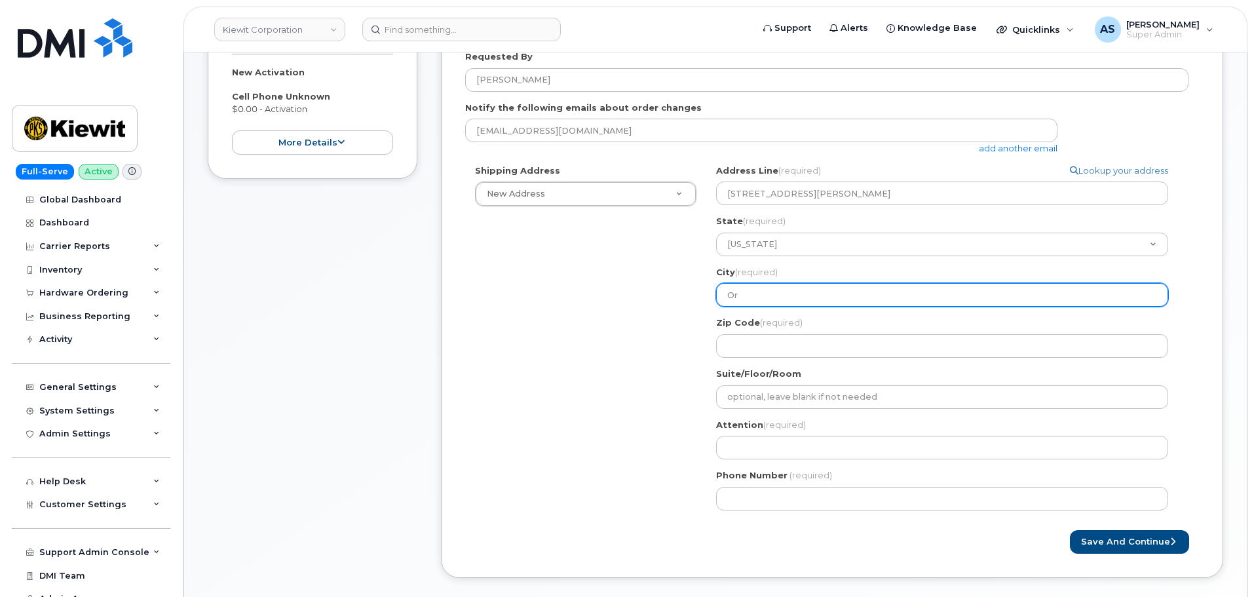
select select
type input "Ore"
select select
type input "Oreg"
select select
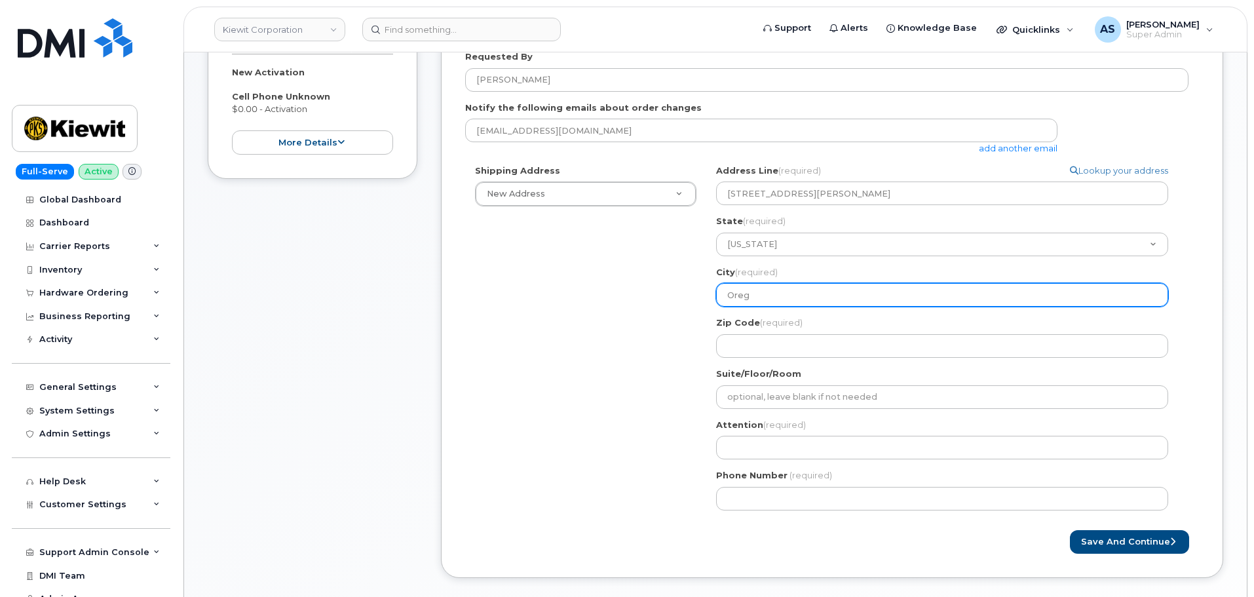
type input "Oregp"
select select
type input "Oregpo"
select select
type input "Oregp"
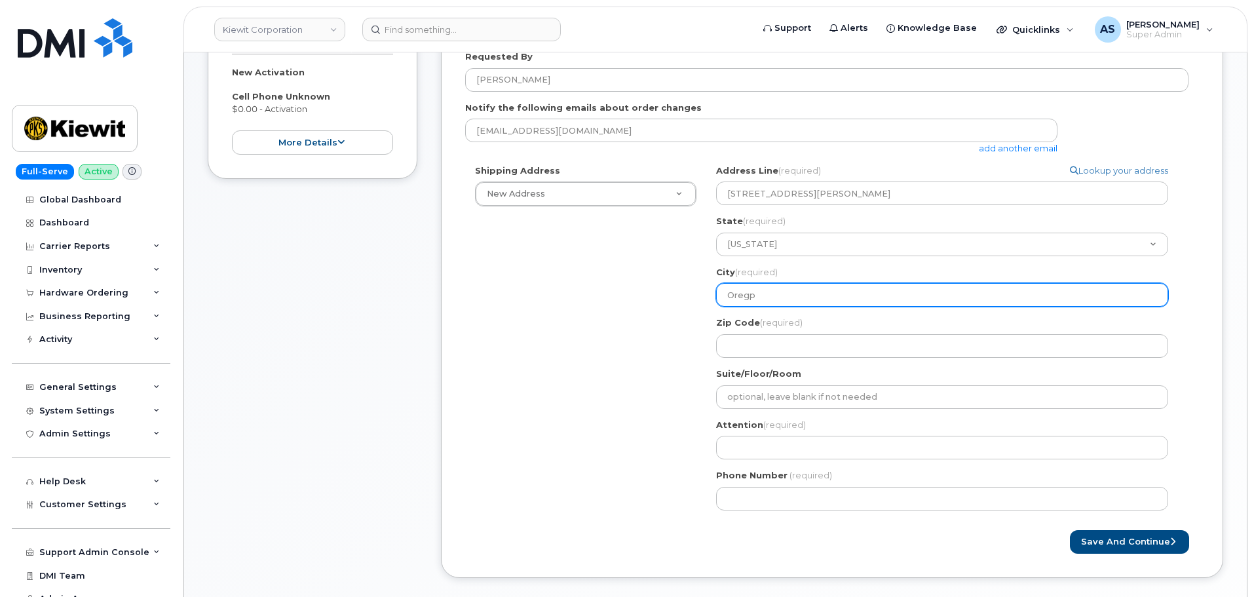
select select
type input "Oreg"
select select
type input "Orego"
select select
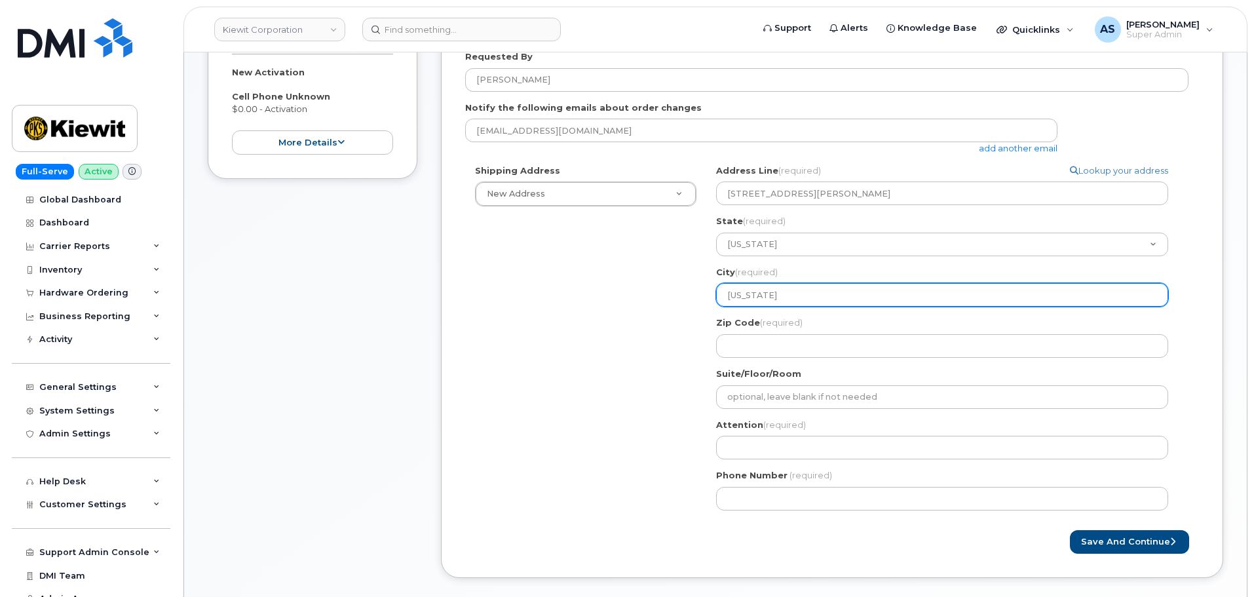
type input "Oregon"
select select
type input "Oregon C"
select select
type input "Oregon Ci"
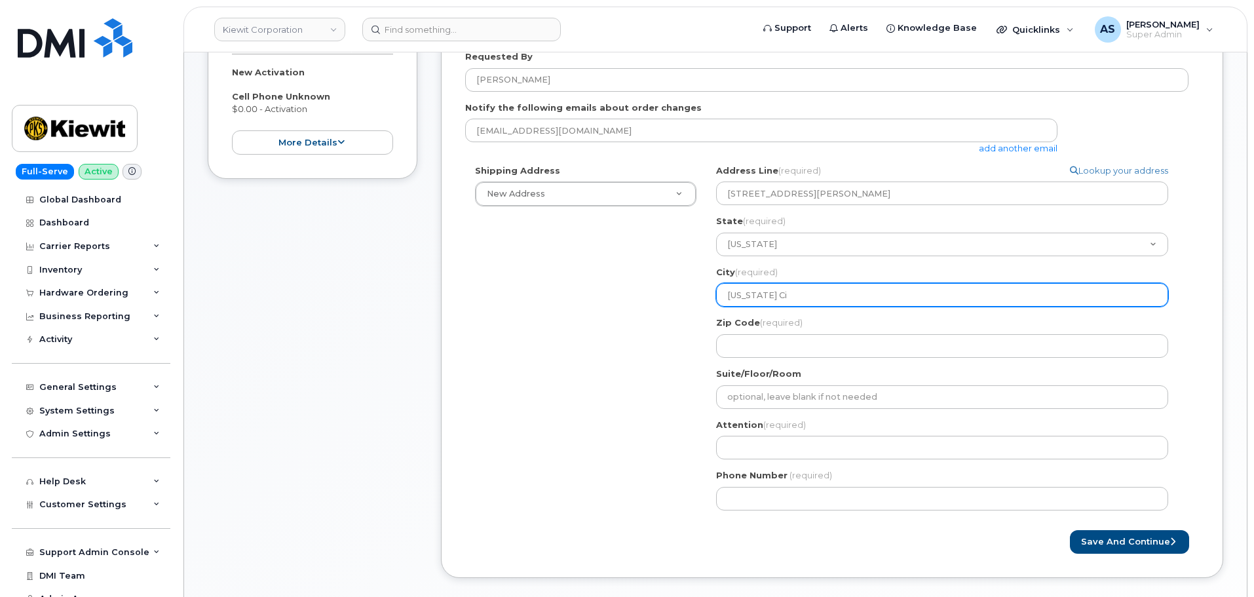
select select
type input "Oregon Cit"
select select
type input "Oregon City"
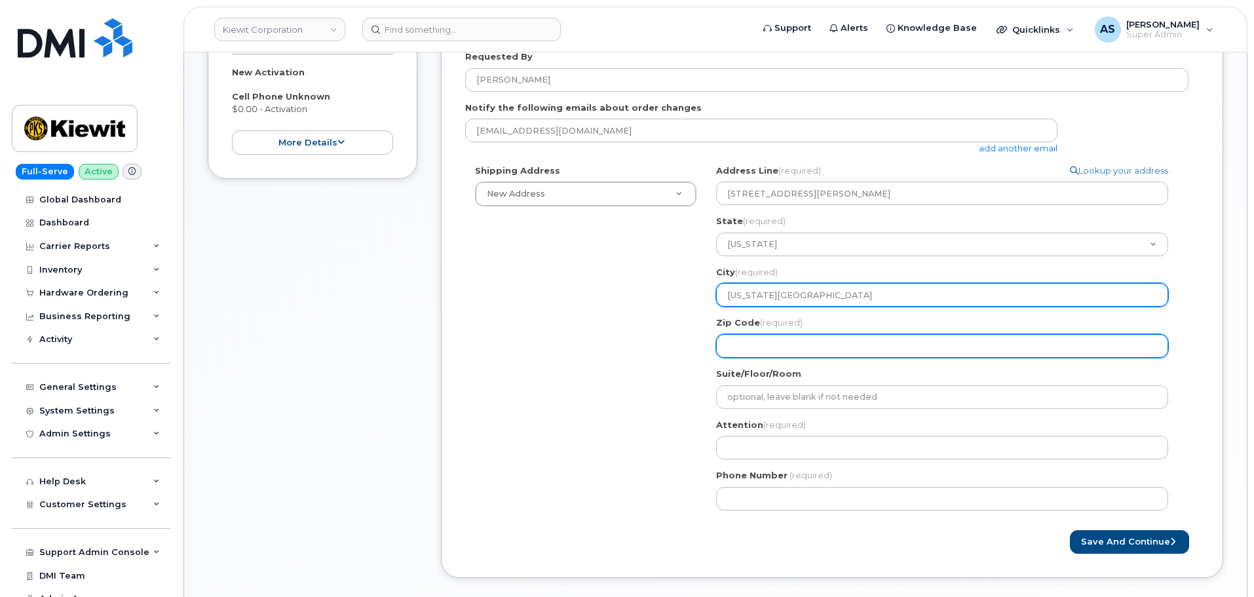
select select
type input "9"
select select
type input "97"
select select
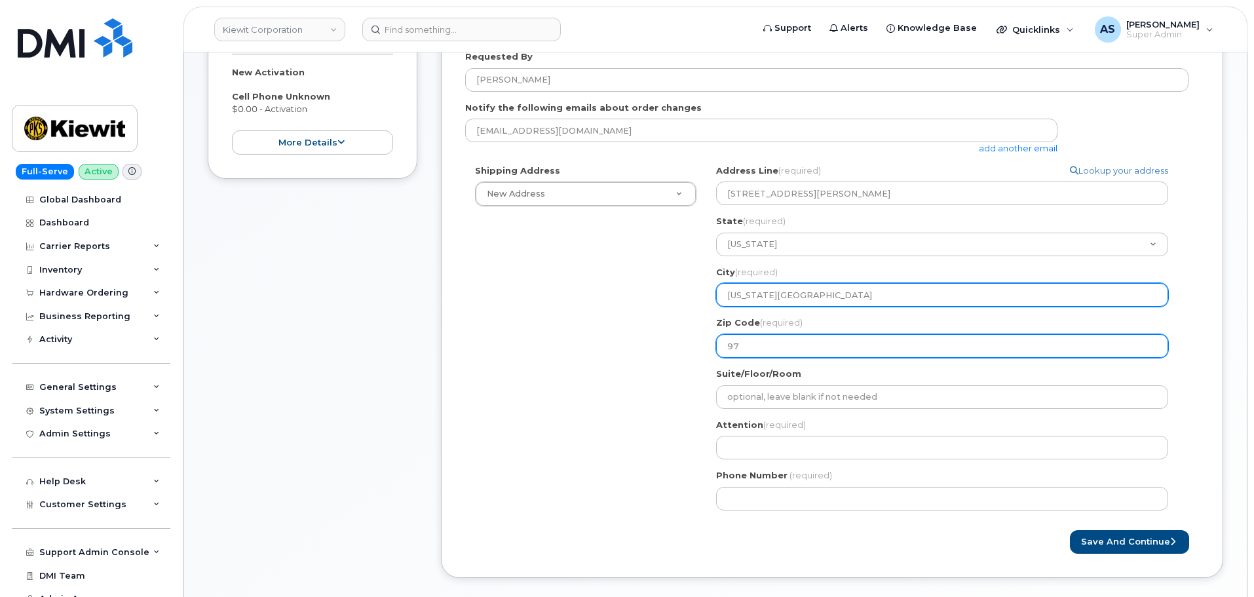
type input "970"
select select
type input "9704"
select select
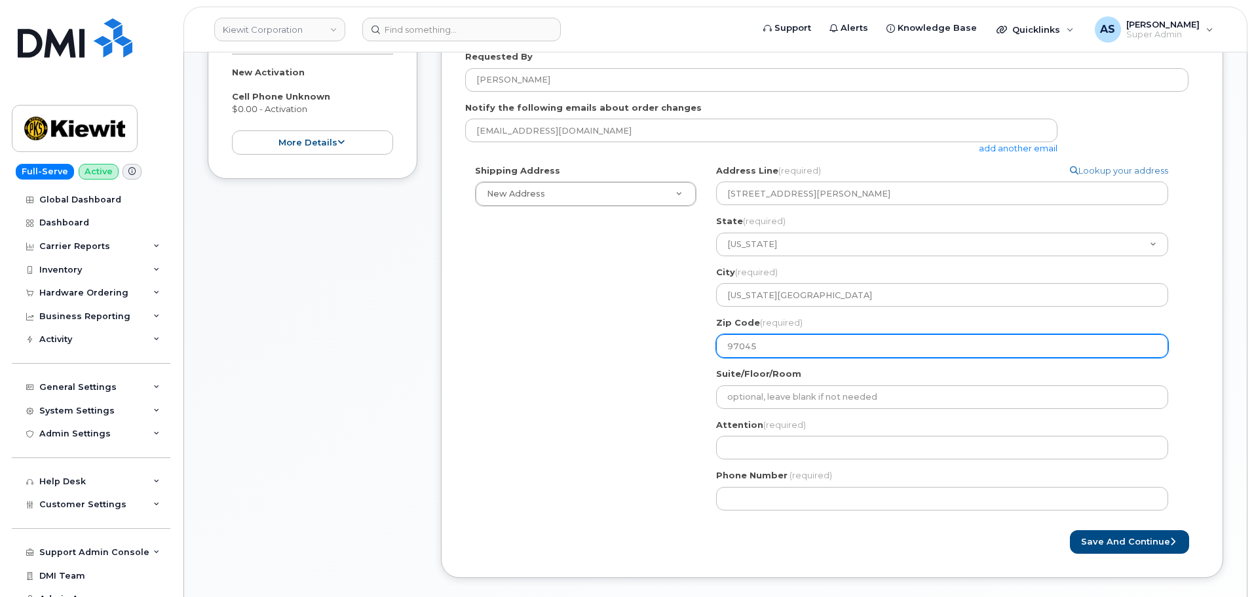
type input "97045"
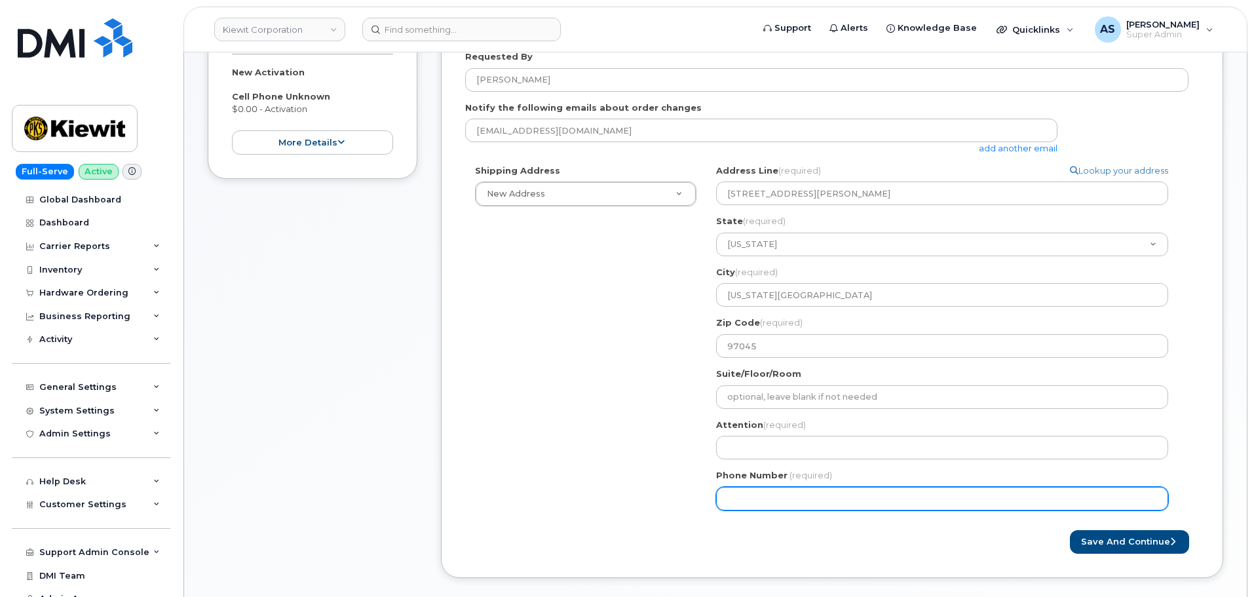
click at [768, 494] on input "Phone Number" at bounding box center [942, 499] width 452 height 24
paste input "5034871608"
select select
type input "5034871608"
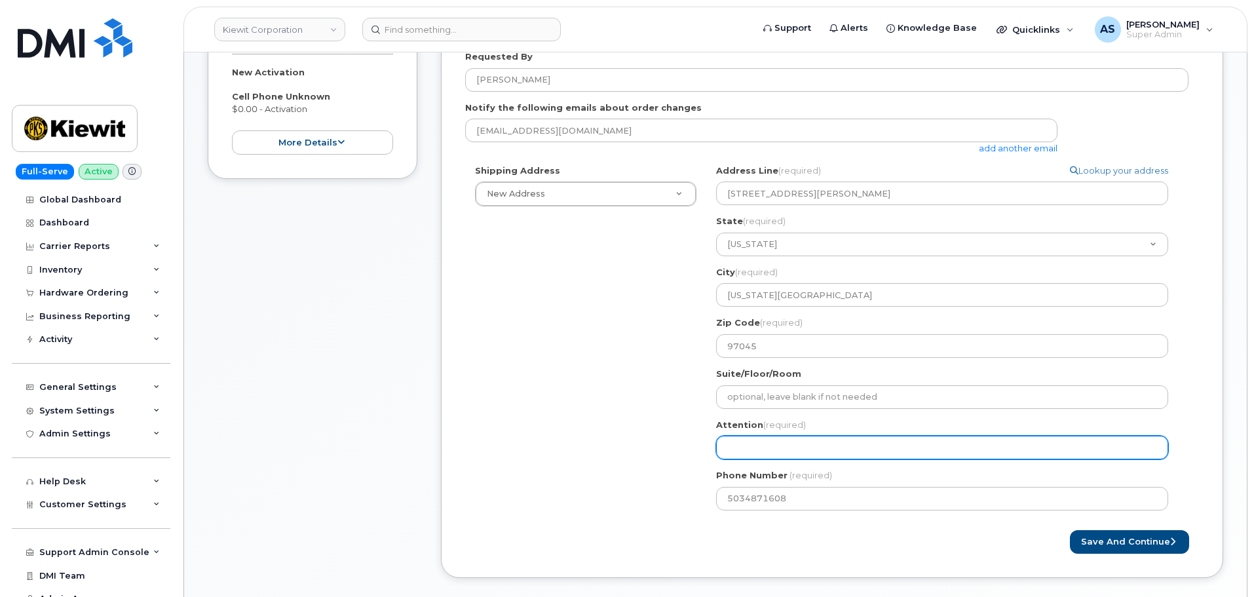
click at [832, 450] on input "Attention (required)" at bounding box center [942, 448] width 452 height 24
paste input "Sofia Foglio"
select select
type input "Sofia Foglio"
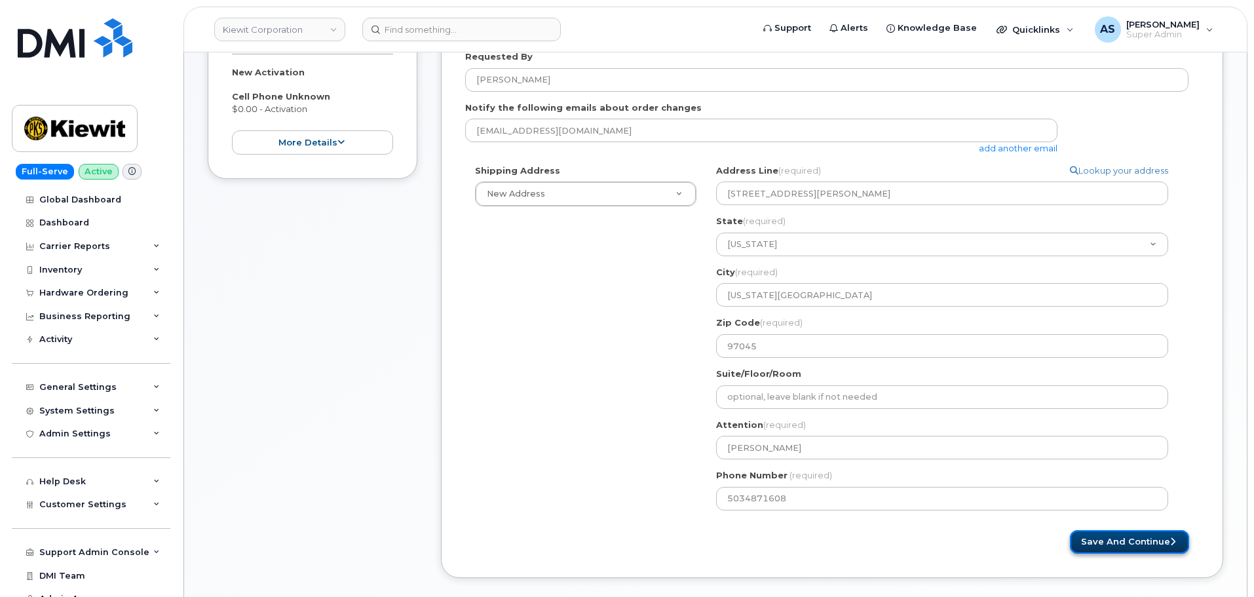
click at [1129, 543] on button "Save and Continue" at bounding box center [1129, 542] width 119 height 24
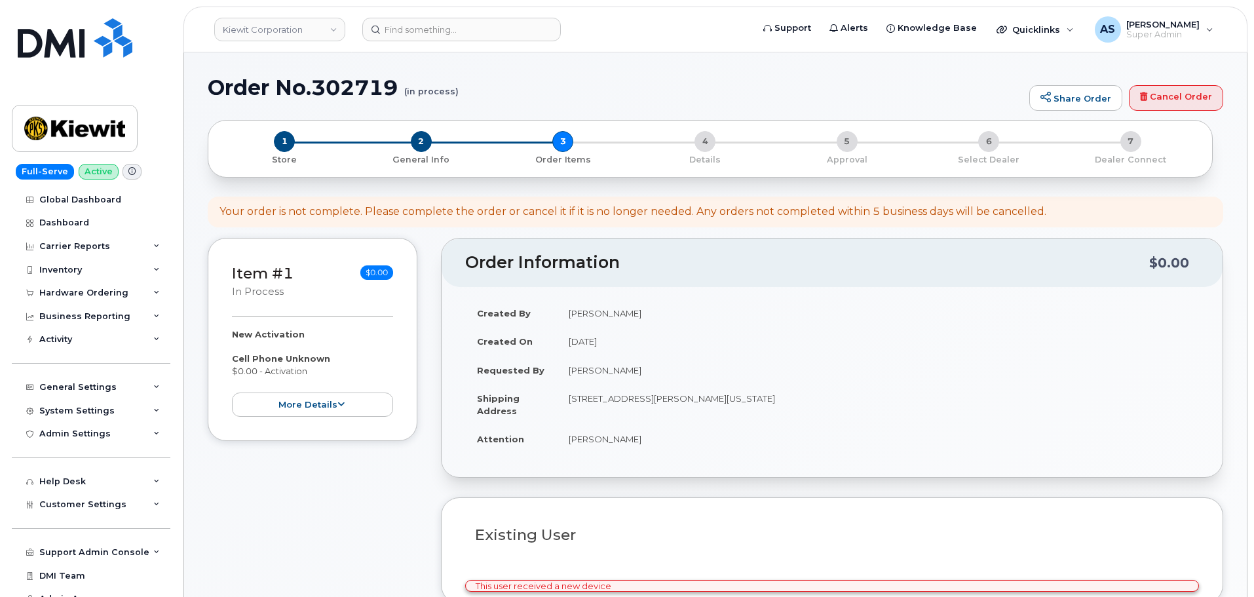
select select
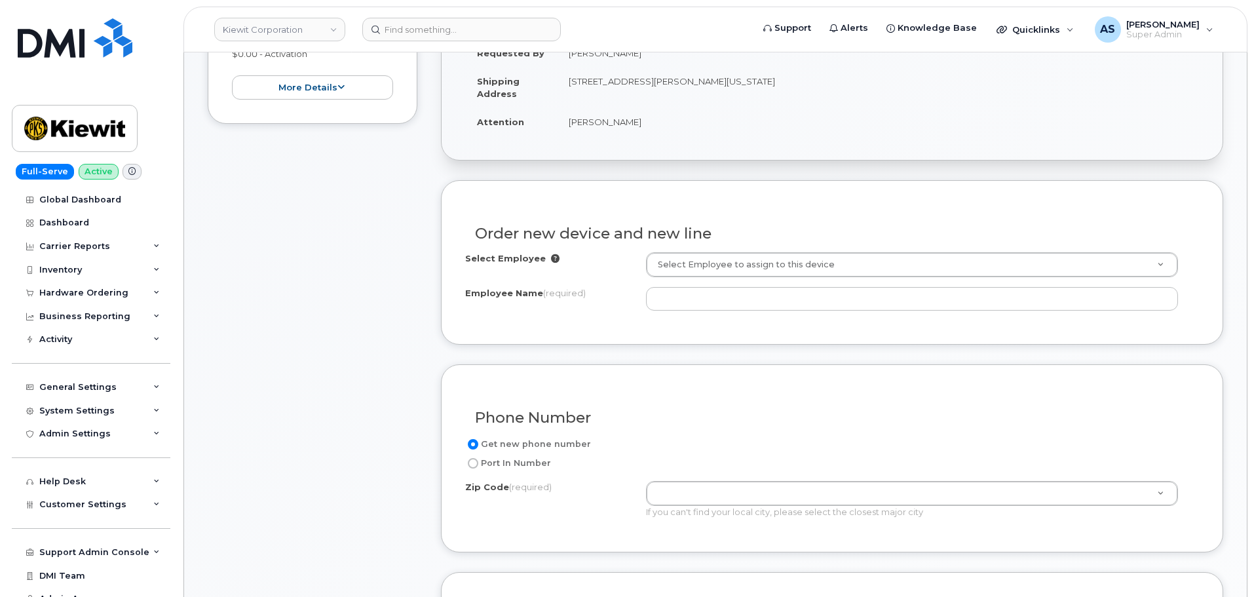
scroll to position [328, 0]
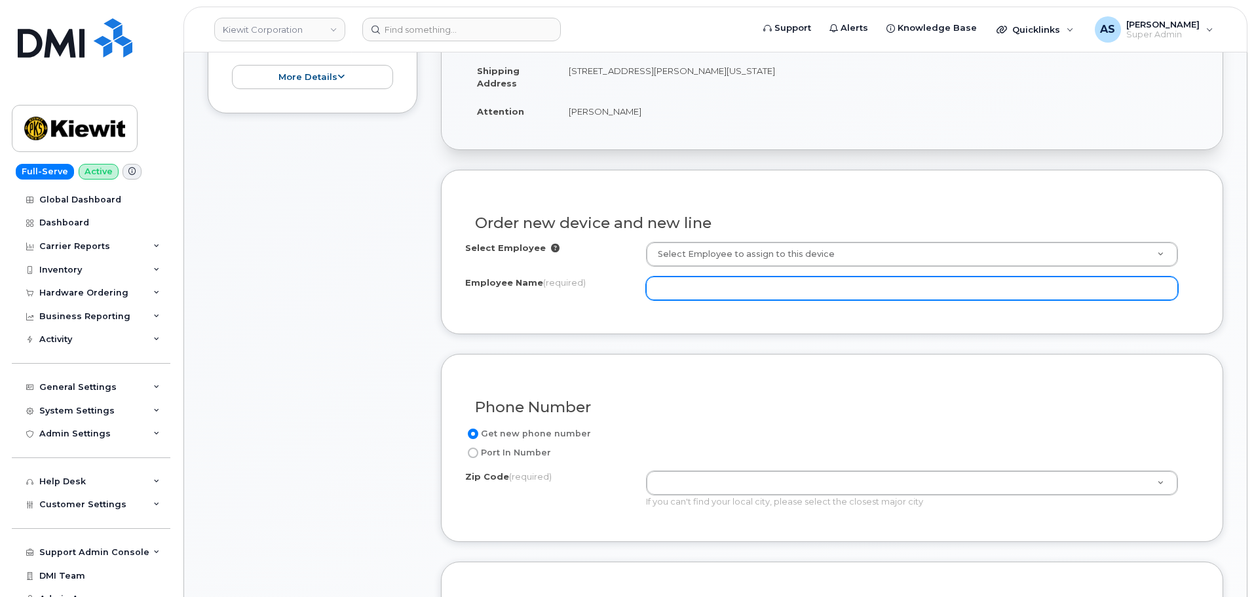
click at [701, 280] on input "Employee Name (required)" at bounding box center [912, 289] width 532 height 24
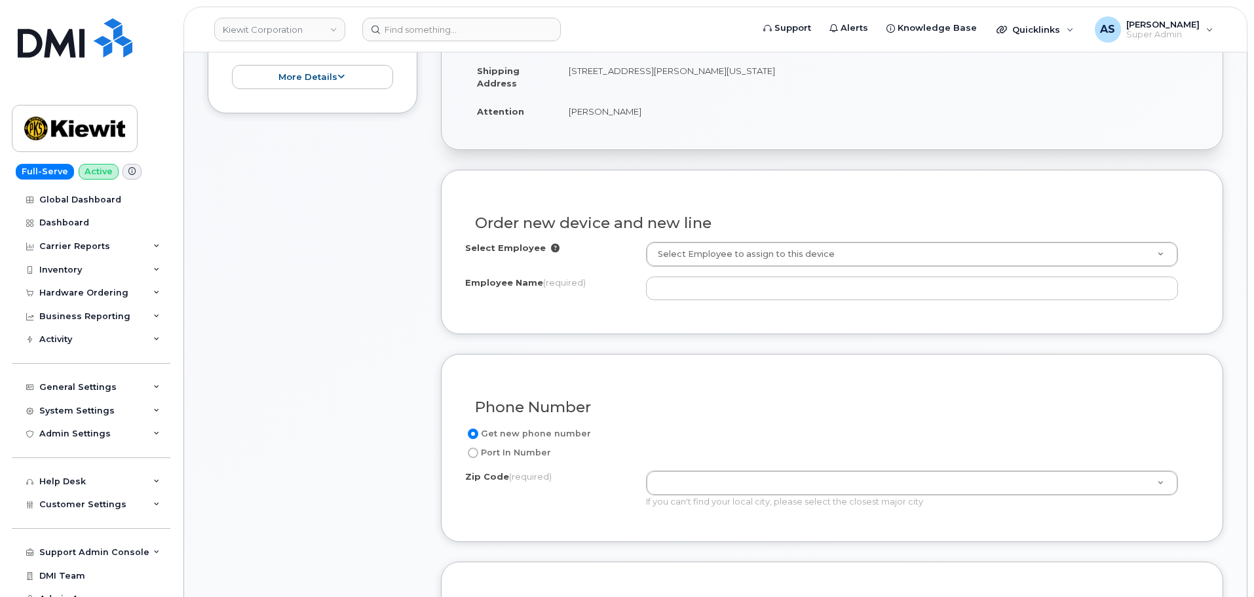
drag, startPoint x: 759, startPoint y: 252, endPoint x: 763, endPoint y: 260, distance: 8.8
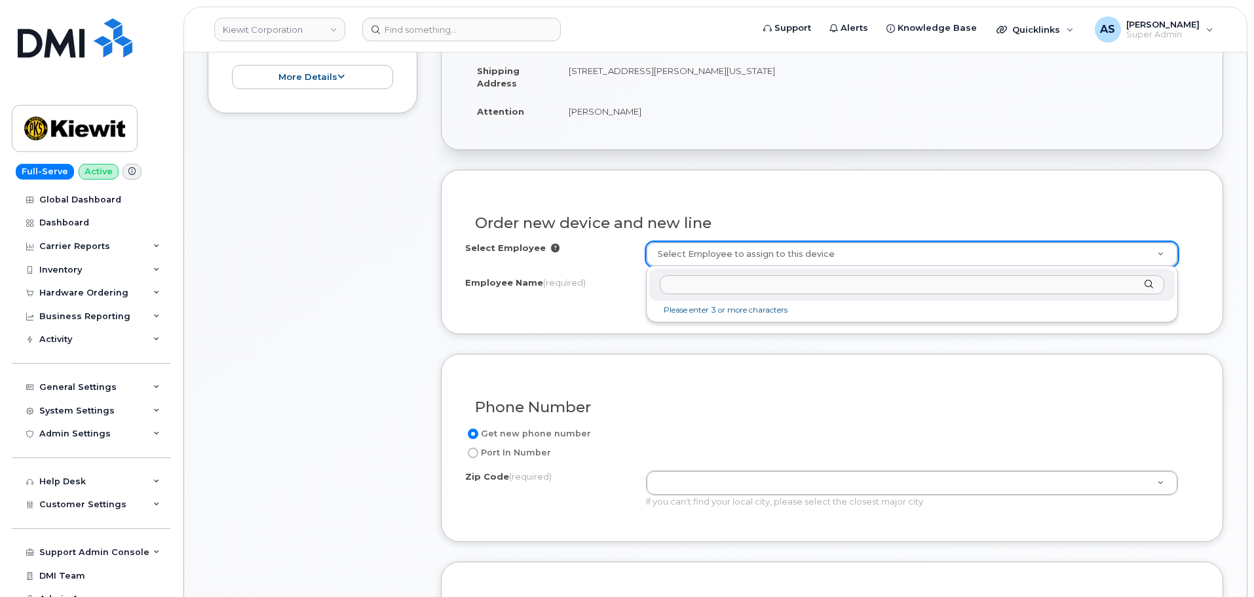
drag, startPoint x: 758, startPoint y: 247, endPoint x: 773, endPoint y: 228, distance: 24.3
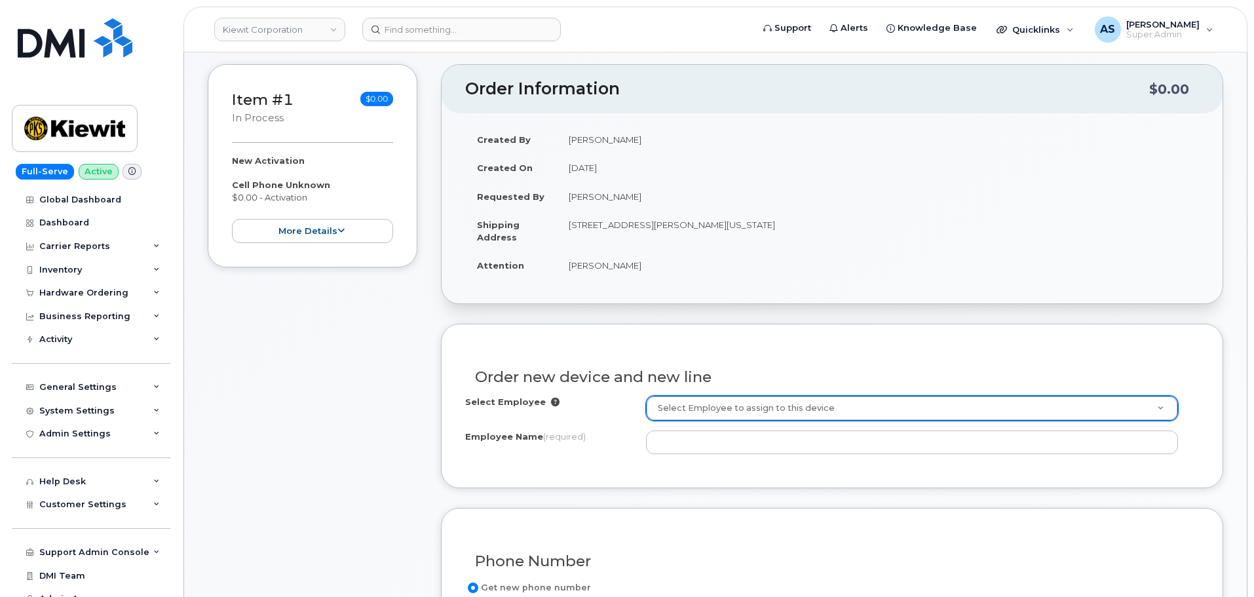
scroll to position [0, 0]
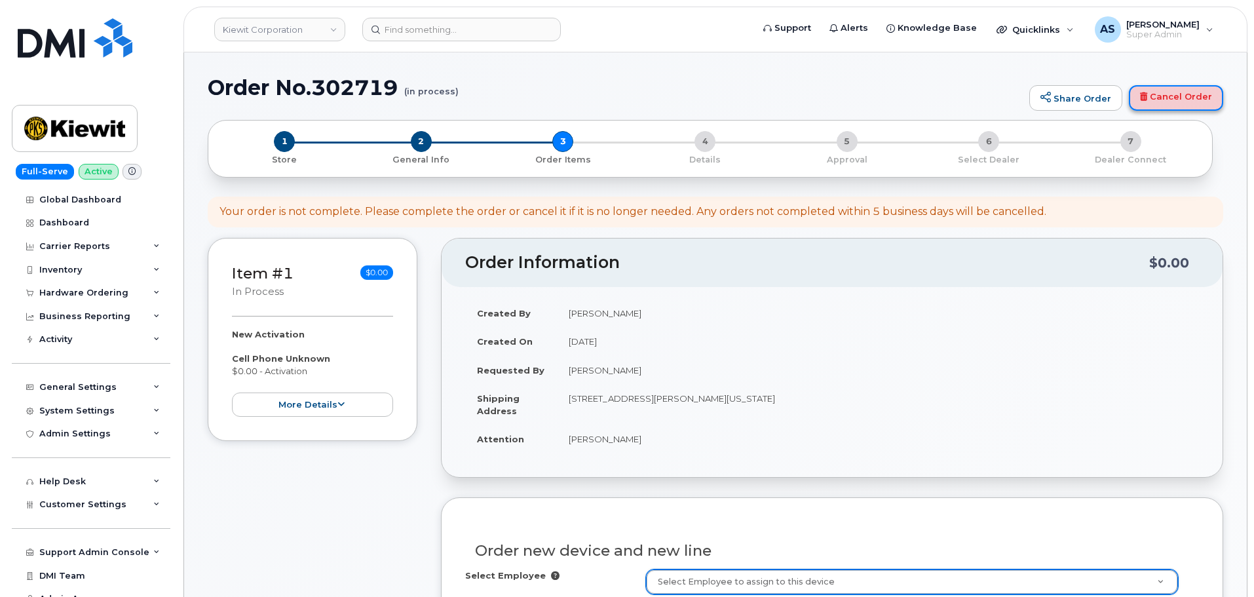
click at [1166, 94] on link "Cancel Order" at bounding box center [1176, 98] width 94 height 26
drag, startPoint x: 1185, startPoint y: 96, endPoint x: 682, endPoint y: 41, distance: 506.2
click at [1185, 96] on link "Cancel Order" at bounding box center [1176, 98] width 94 height 26
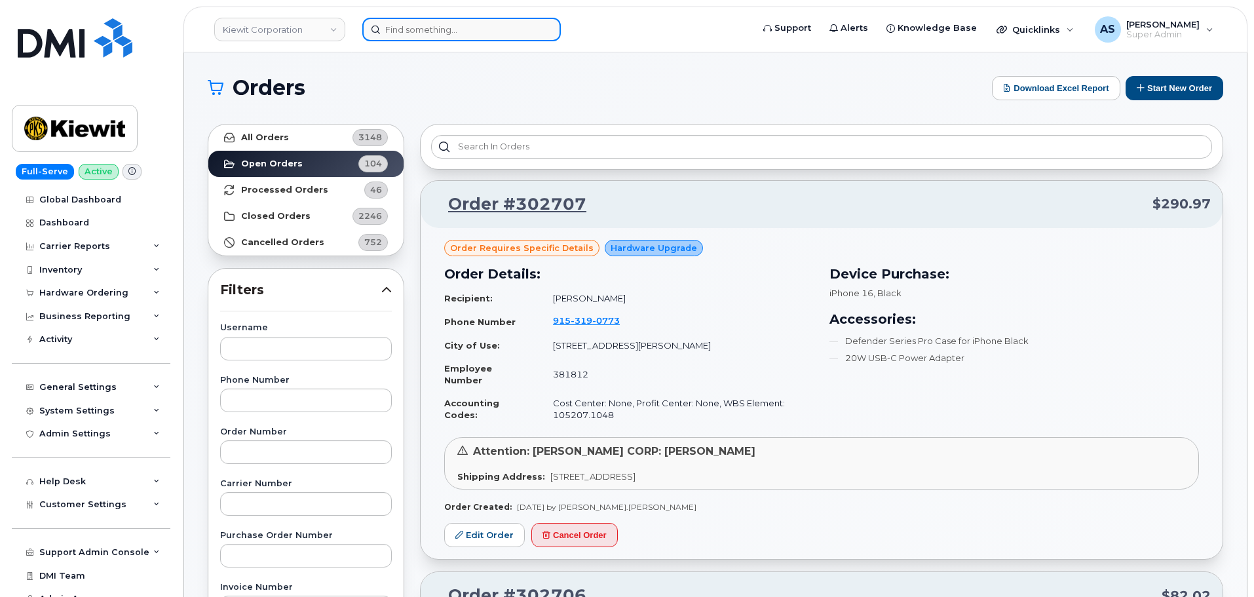
click at [442, 34] on input at bounding box center [461, 30] width 199 height 24
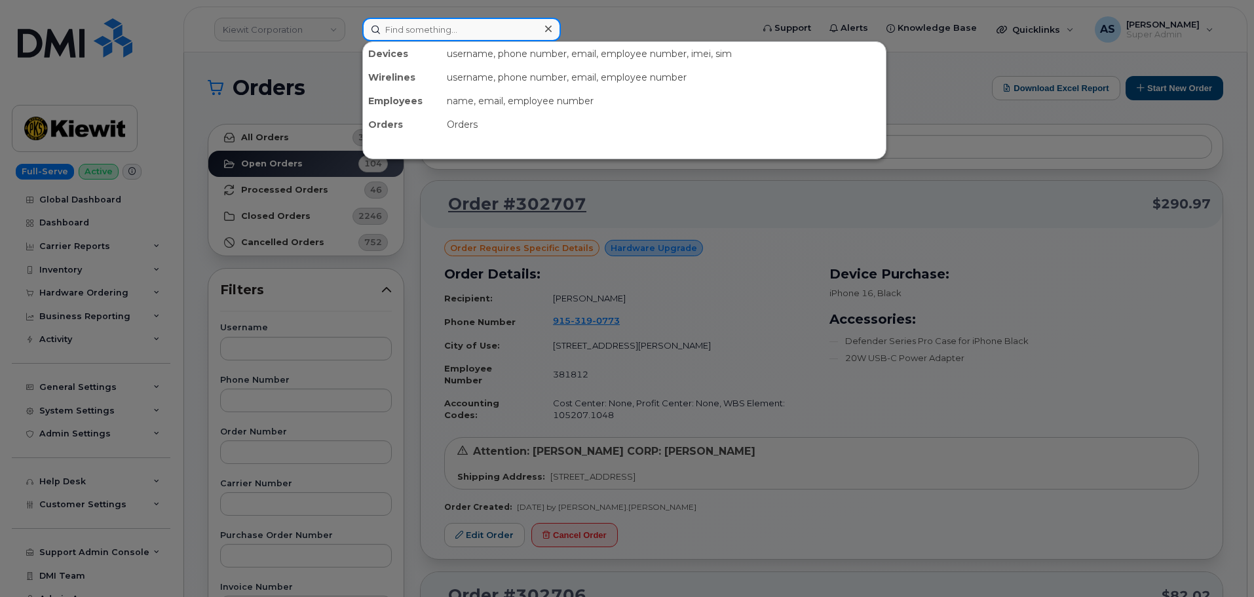
paste input "9126597758"
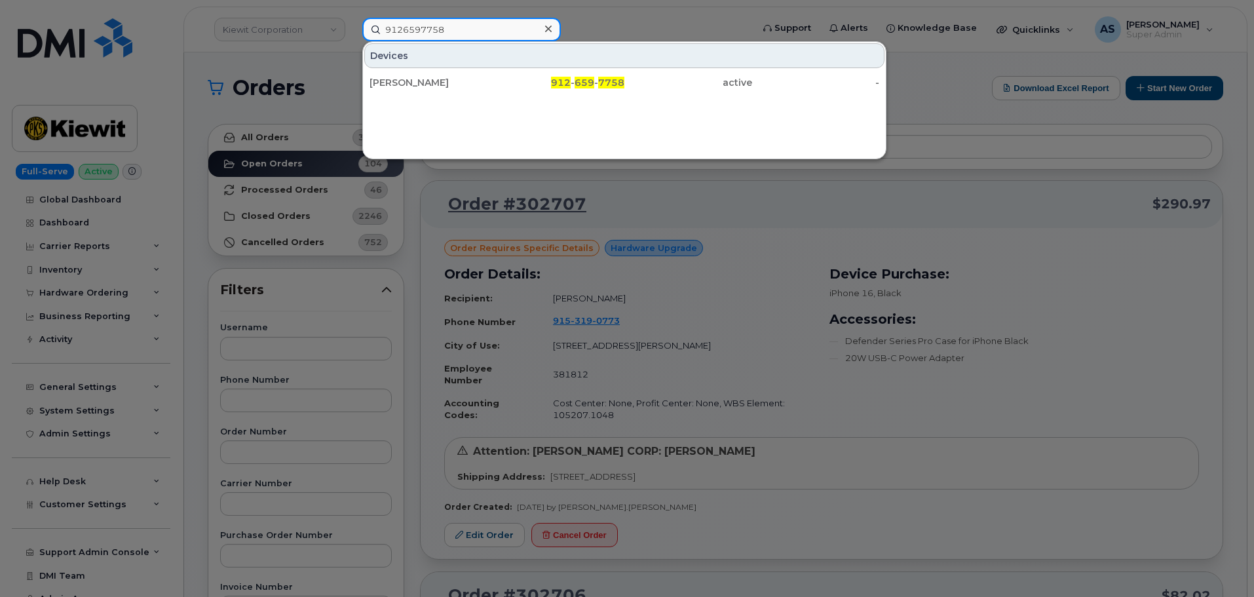
type input "9126597758"
